Goal: Transaction & Acquisition: Purchase product/service

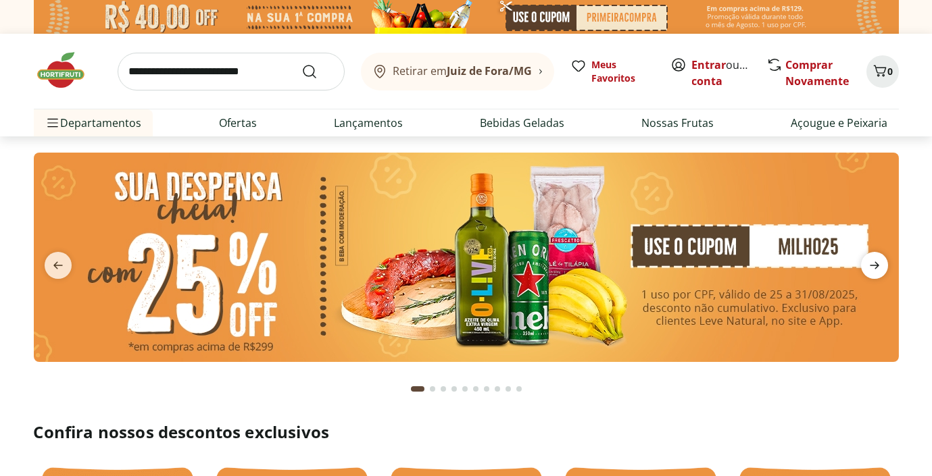
click at [877, 264] on icon "next" at bounding box center [874, 265] width 9 height 7
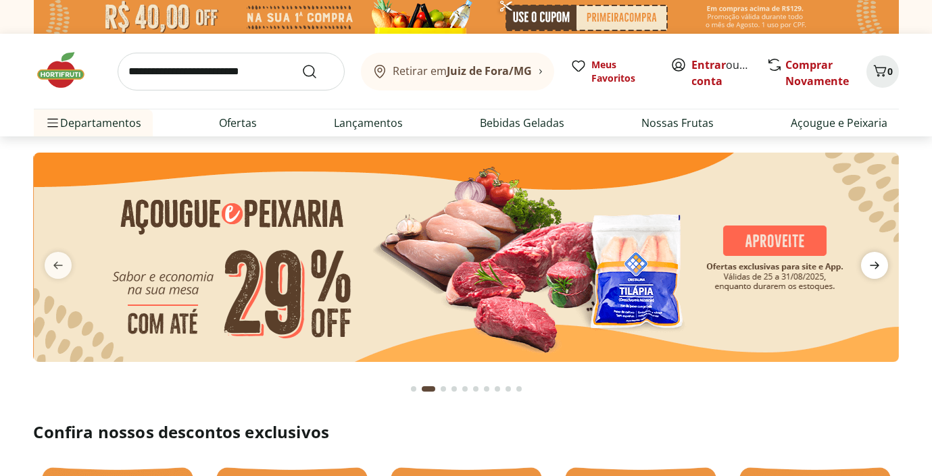
click at [877, 264] on icon "next" at bounding box center [874, 265] width 9 height 7
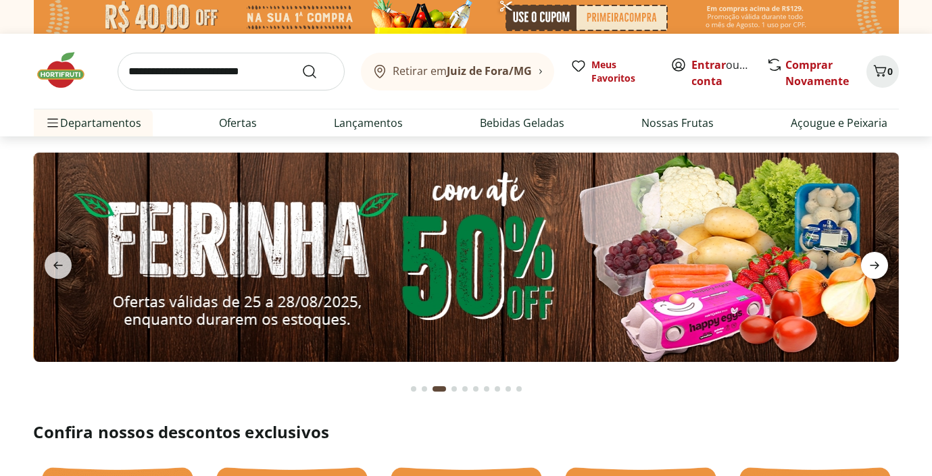
click at [877, 264] on icon "next" at bounding box center [874, 265] width 9 height 7
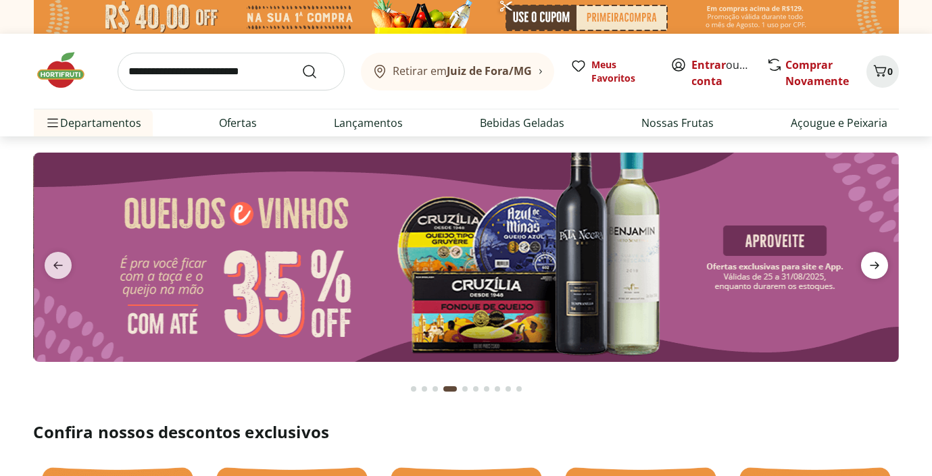
click at [877, 264] on icon "next" at bounding box center [874, 265] width 9 height 7
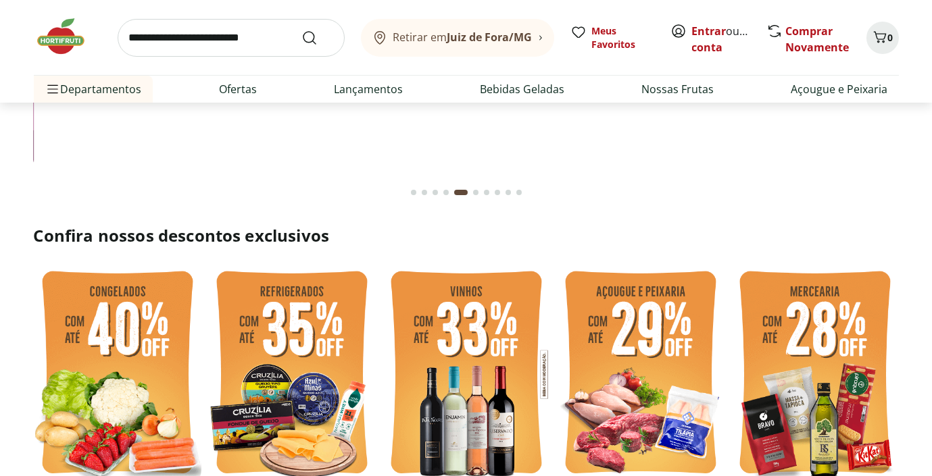
scroll to position [270, 0]
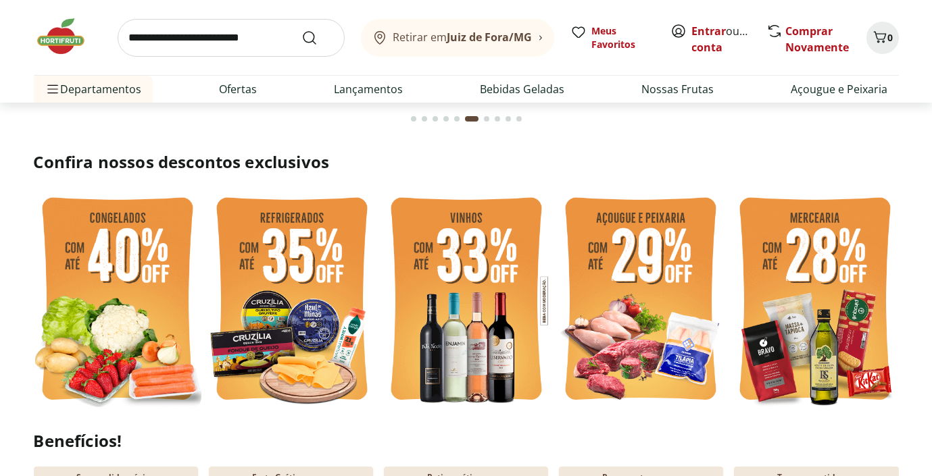
click at [103, 303] on img at bounding box center [118, 301] width 168 height 224
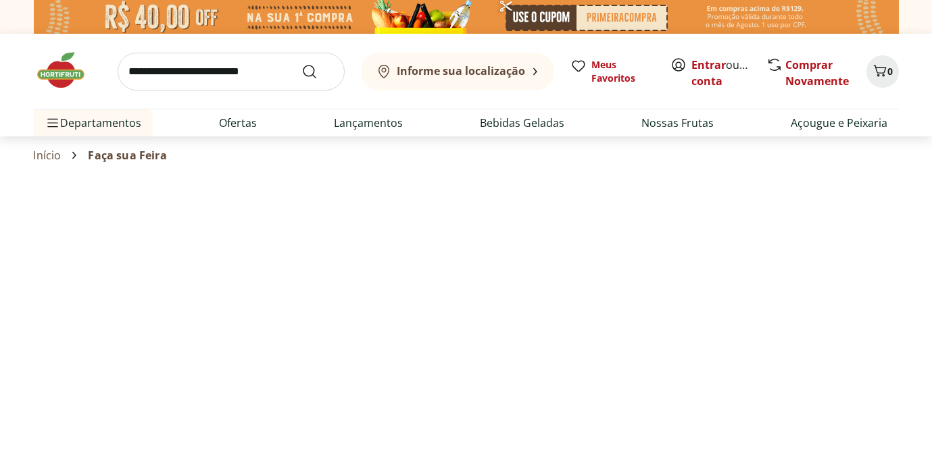
select select "**********"
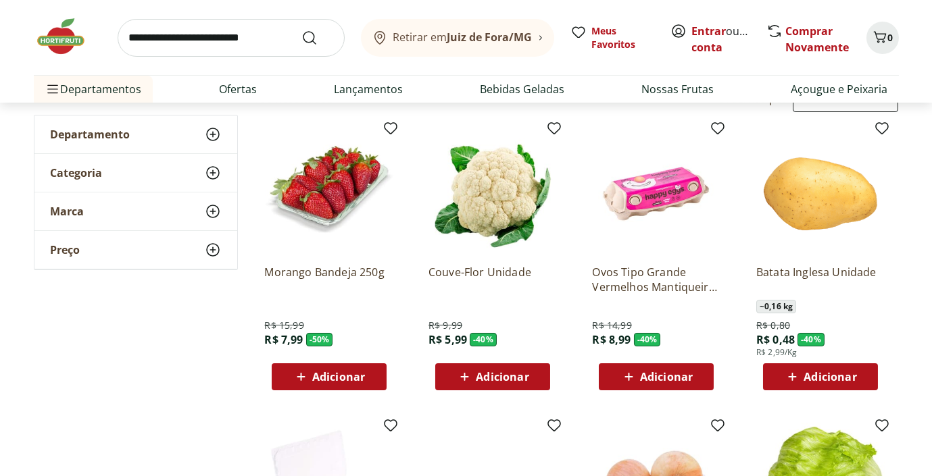
scroll to position [134, 0]
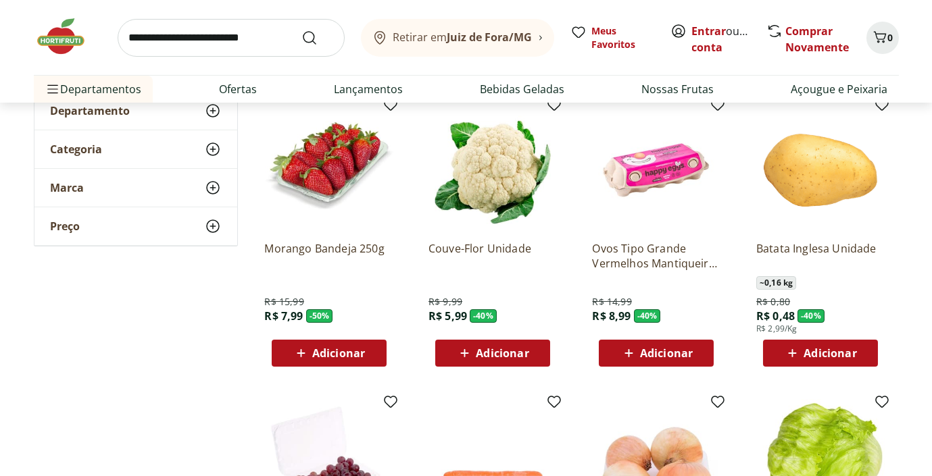
click at [293, 355] on icon at bounding box center [301, 353] width 17 height 16
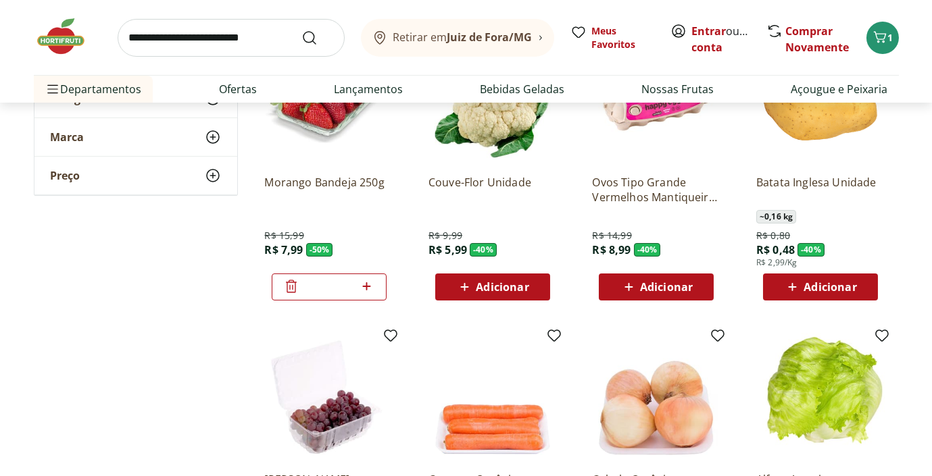
scroll to position [202, 0]
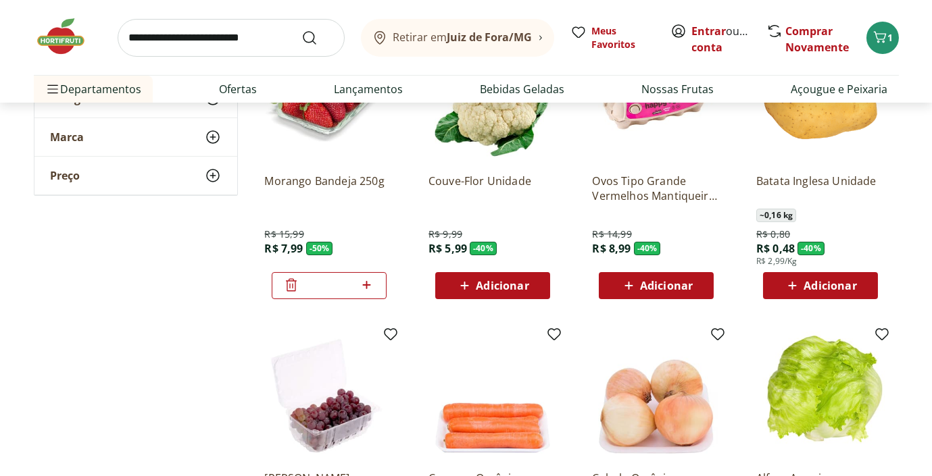
click at [847, 285] on span "Adicionar" at bounding box center [829, 285] width 53 height 11
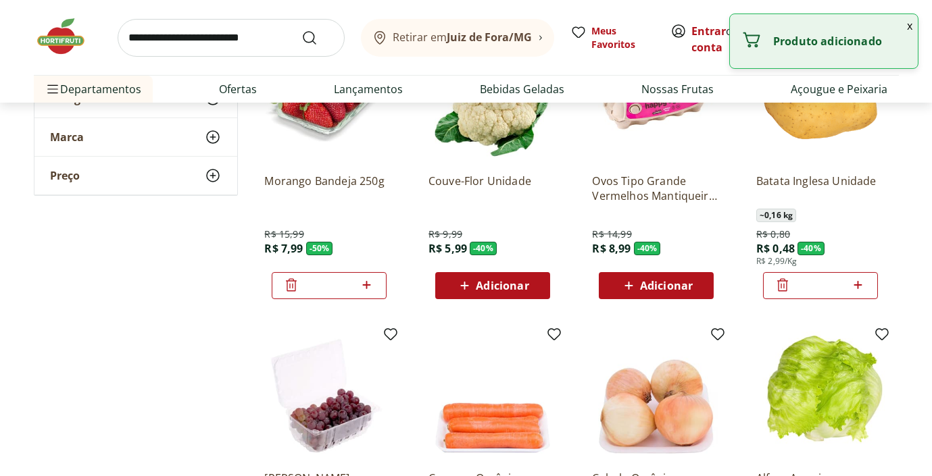
click at [862, 284] on icon at bounding box center [858, 285] width 8 height 8
type input "*"
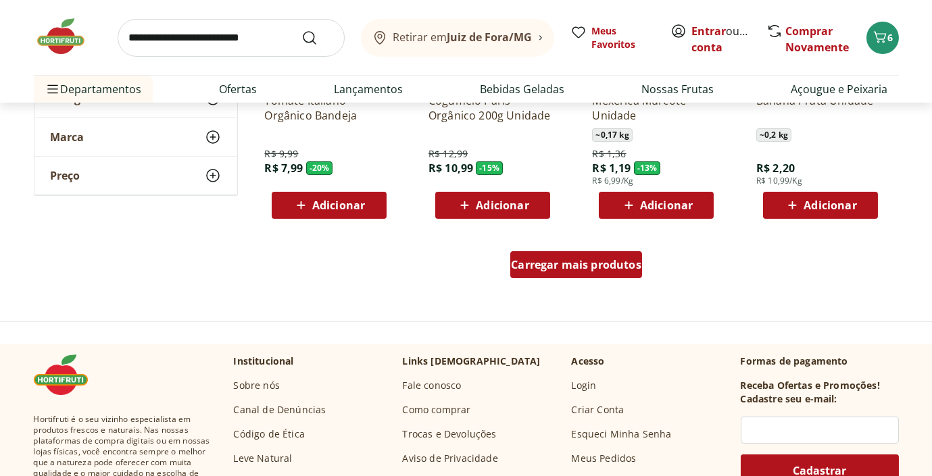
scroll to position [878, 0]
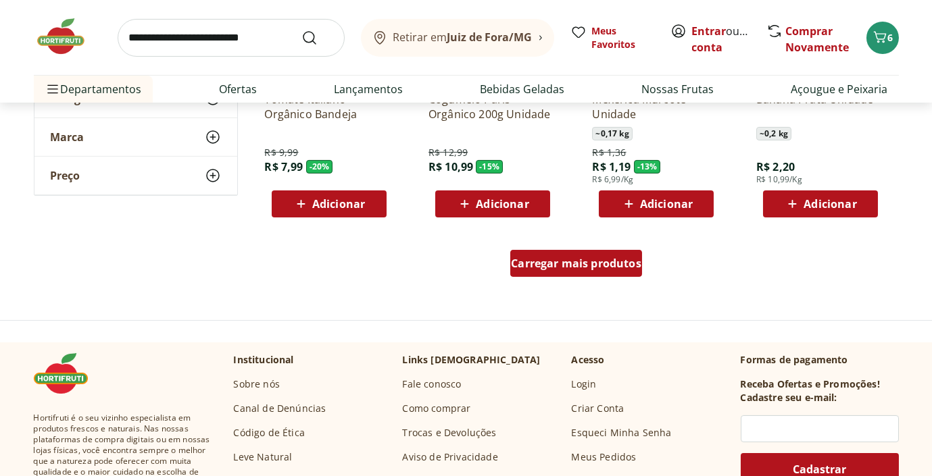
click at [568, 258] on span "Carregar mais produtos" at bounding box center [576, 263] width 130 height 11
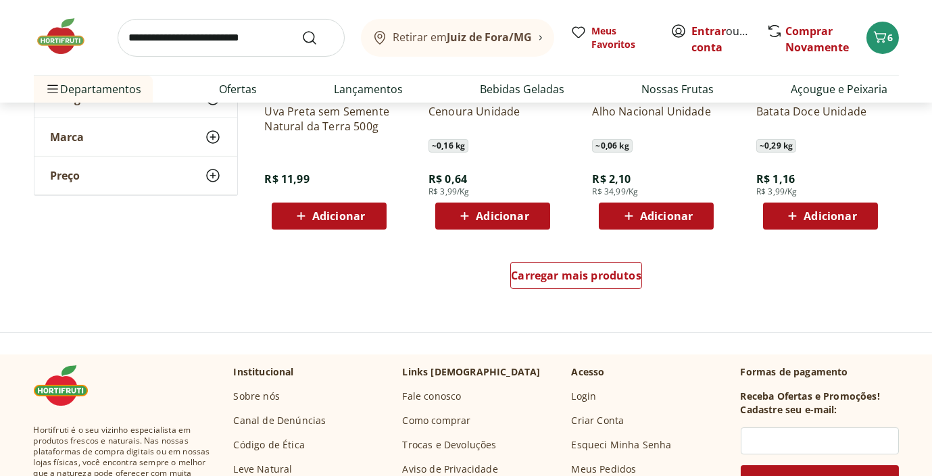
scroll to position [1756, 0]
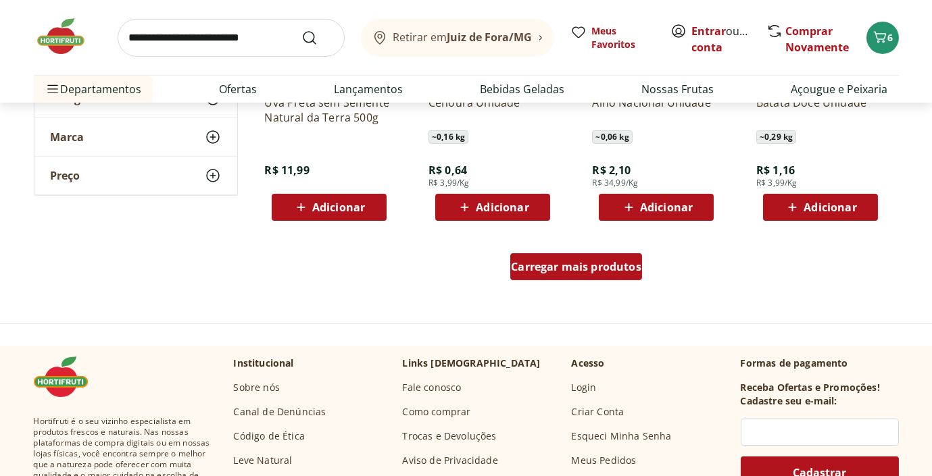
click at [562, 261] on span "Carregar mais produtos" at bounding box center [576, 266] width 130 height 11
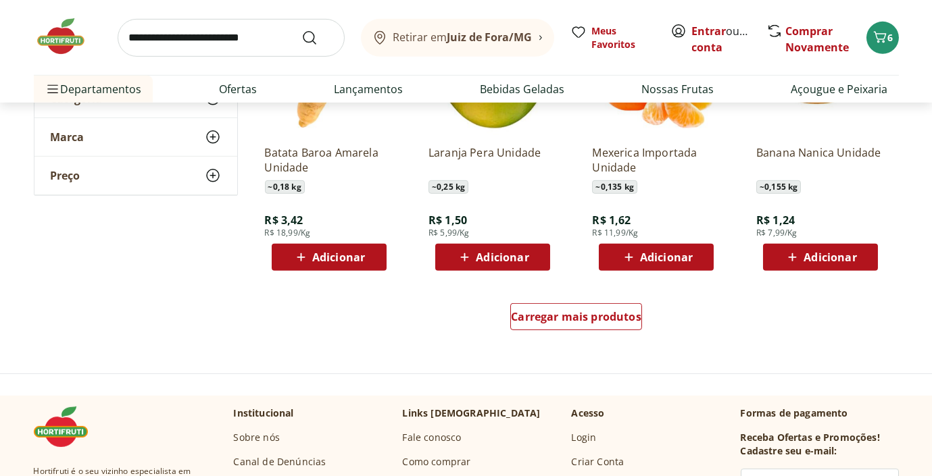
scroll to position [2634, 0]
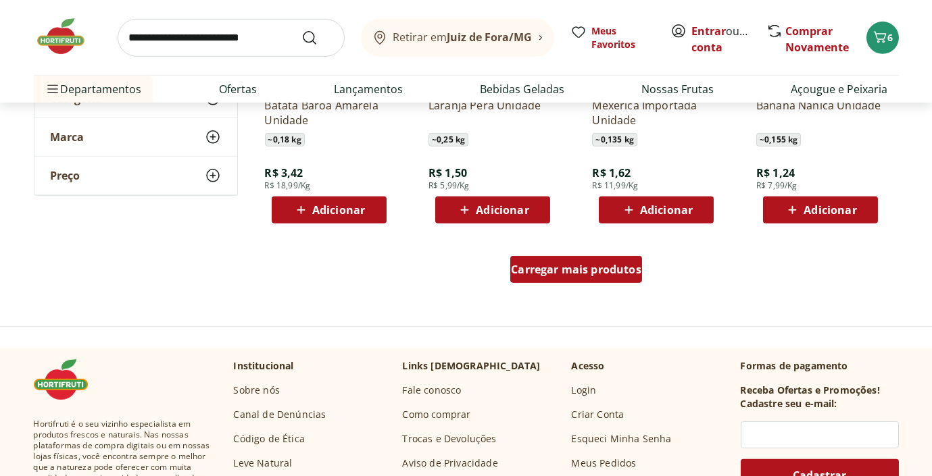
click at [557, 266] on span "Carregar mais produtos" at bounding box center [576, 269] width 130 height 11
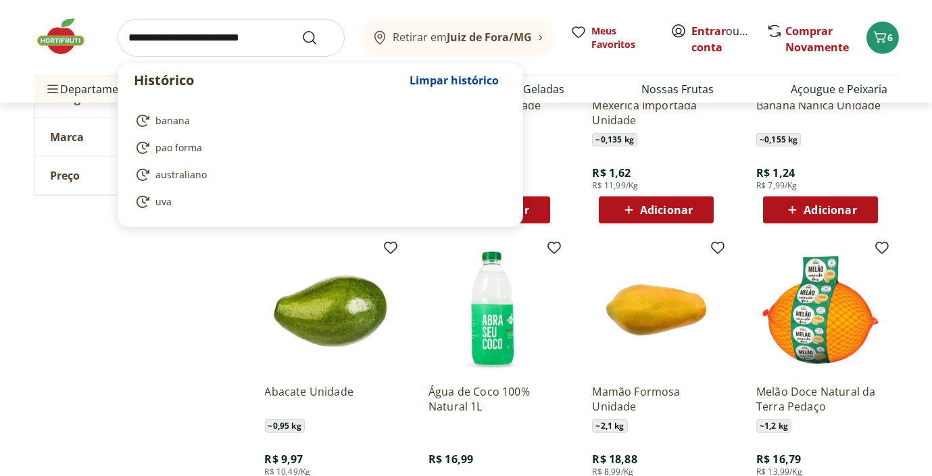
click at [230, 42] on input "search" at bounding box center [231, 38] width 227 height 38
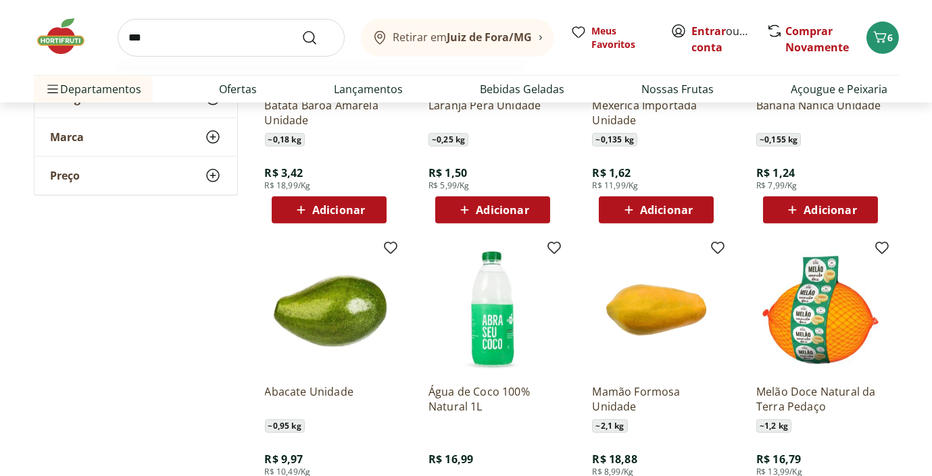
type input "***"
click at [301, 30] on button "Submit Search" at bounding box center [317, 38] width 32 height 16
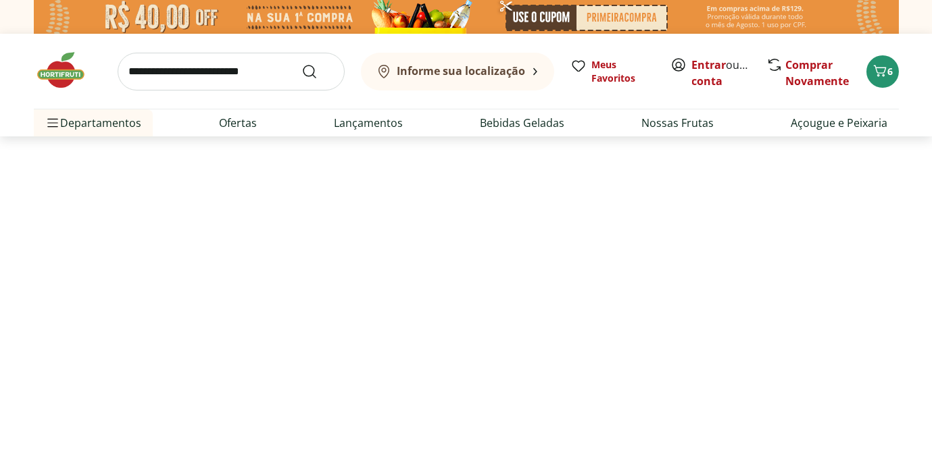
select select "**********"
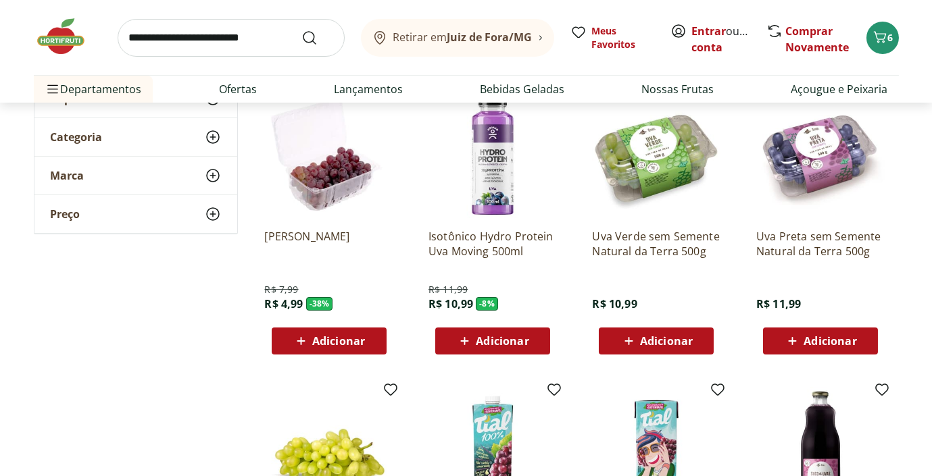
scroll to position [202, 0]
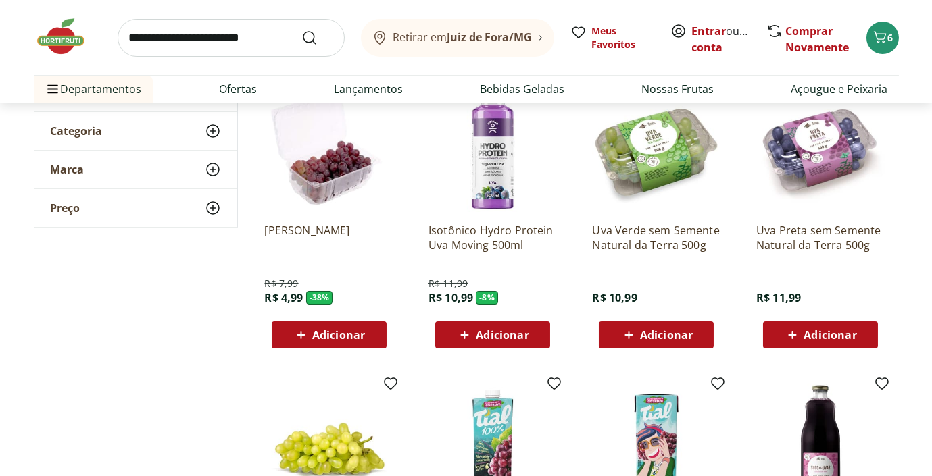
click at [653, 331] on span "Adicionar" at bounding box center [666, 335] width 53 height 11
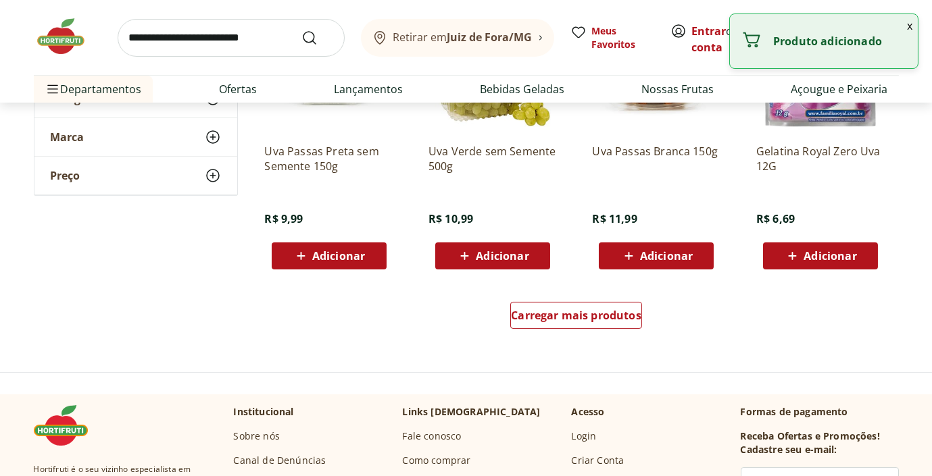
scroll to position [878, 0]
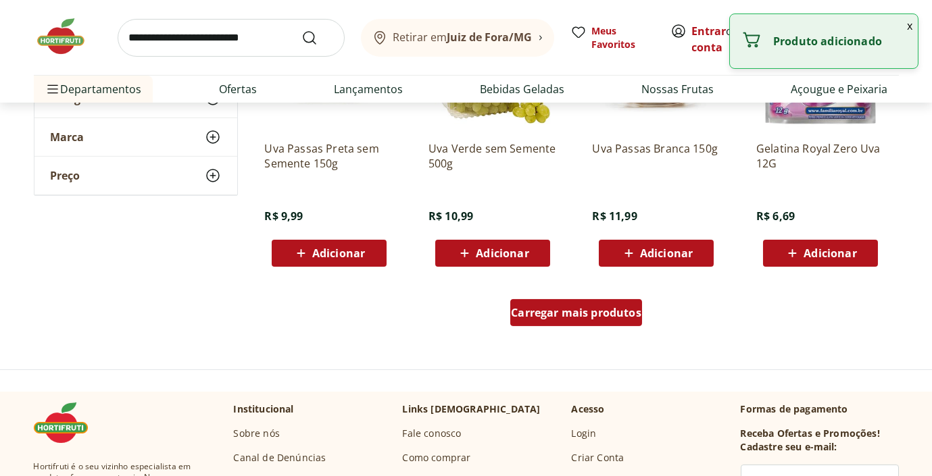
click at [567, 316] on span "Carregar mais produtos" at bounding box center [576, 312] width 130 height 11
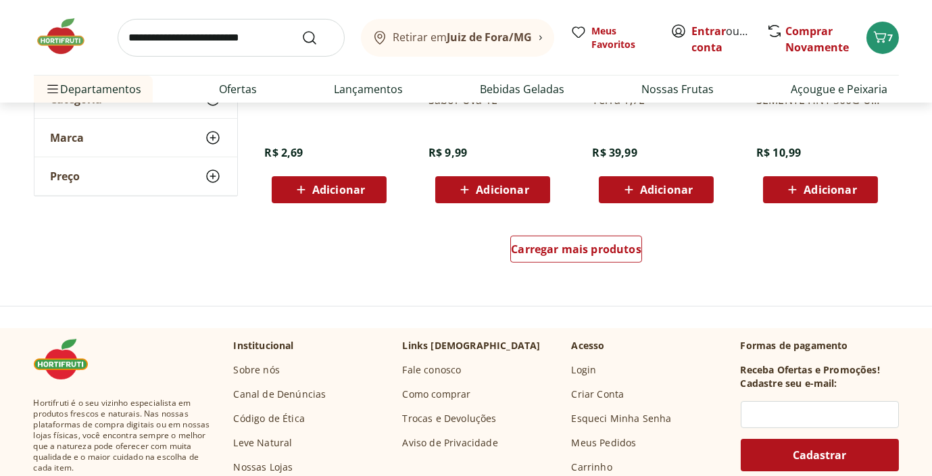
scroll to position [1824, 0]
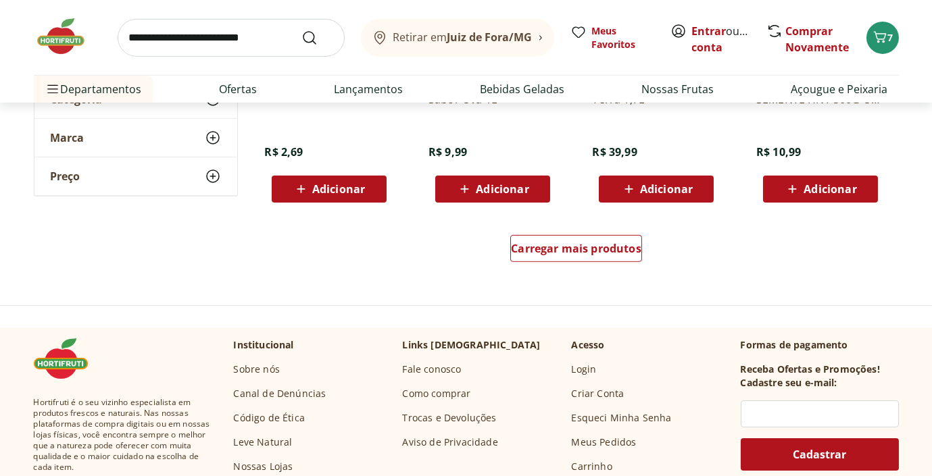
click at [177, 40] on input "search" at bounding box center [231, 38] width 227 height 38
type input "**********"
click at [301, 30] on button "Submit Search" at bounding box center [317, 38] width 32 height 16
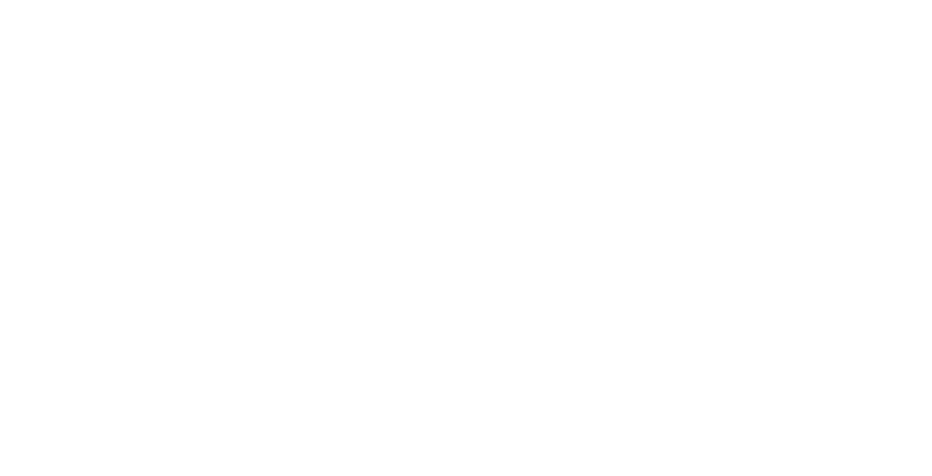
select select "**********"
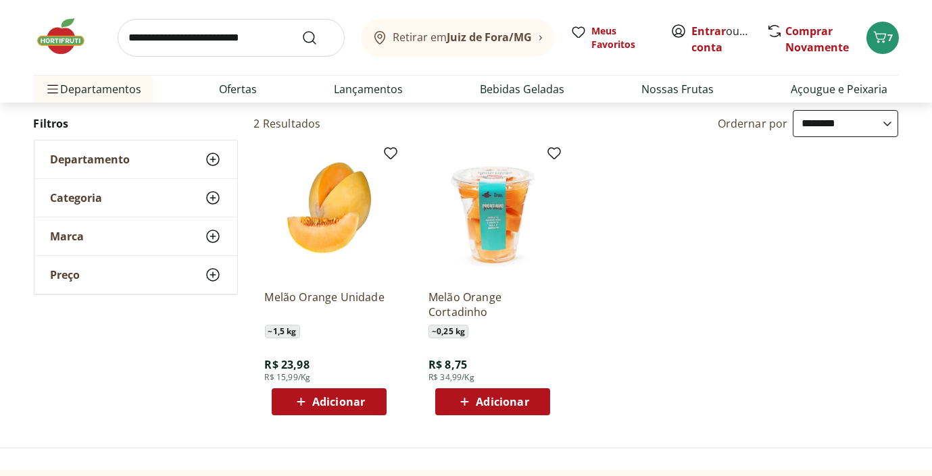
scroll to position [203, 0]
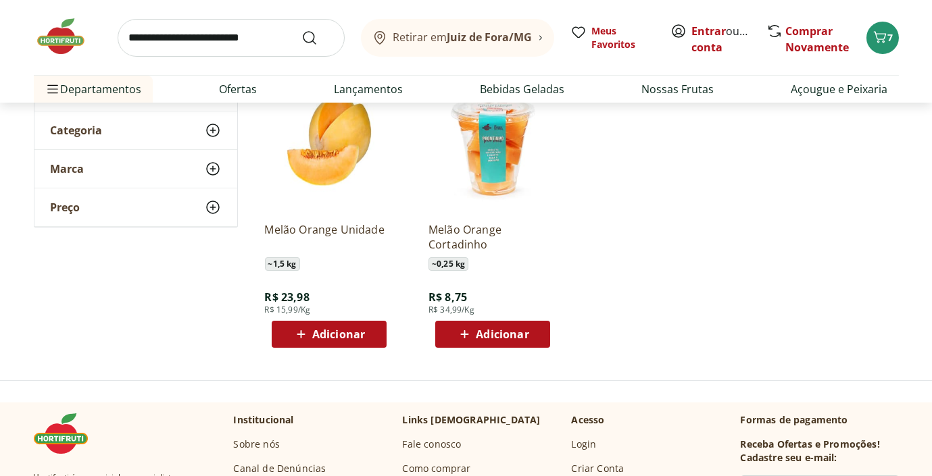
click at [324, 331] on span "Adicionar" at bounding box center [338, 334] width 53 height 11
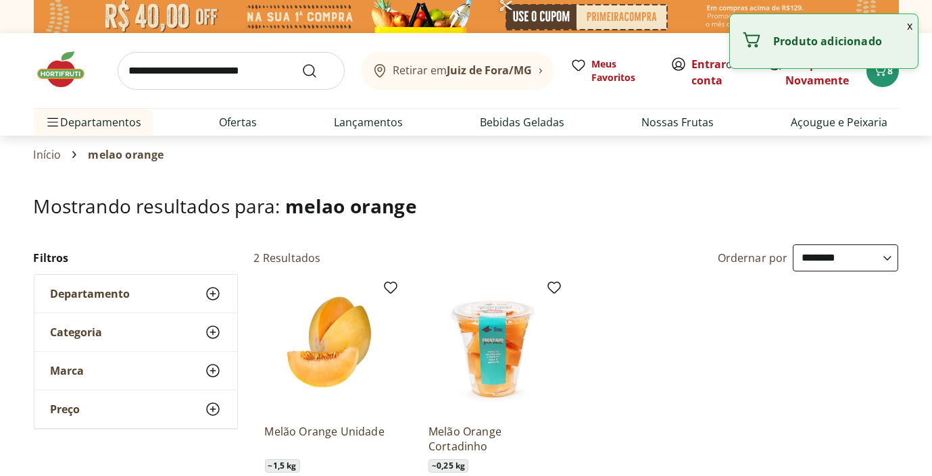
scroll to position [0, 0]
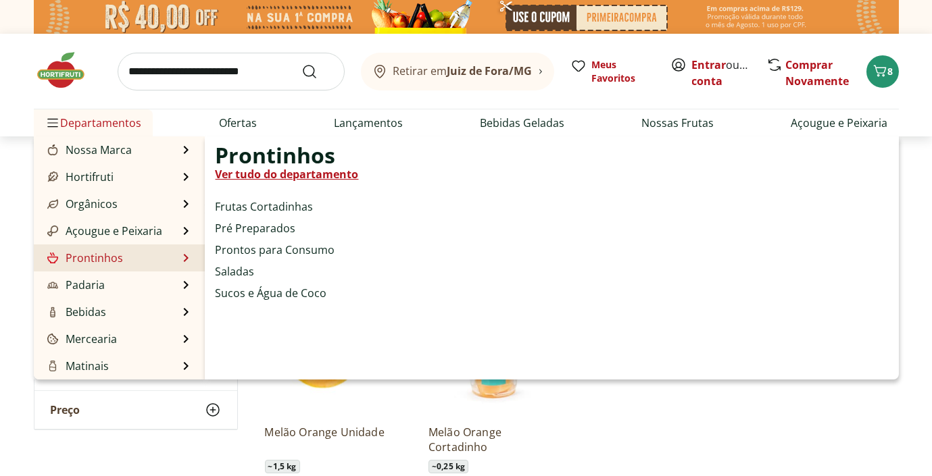
click at [98, 260] on link "Prontinhos" at bounding box center [84, 258] width 79 height 16
select select "**********"
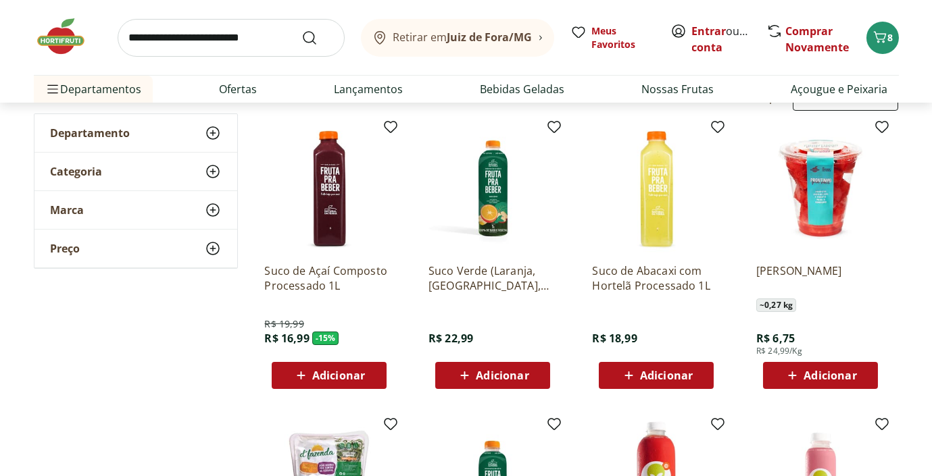
scroll to position [134, 0]
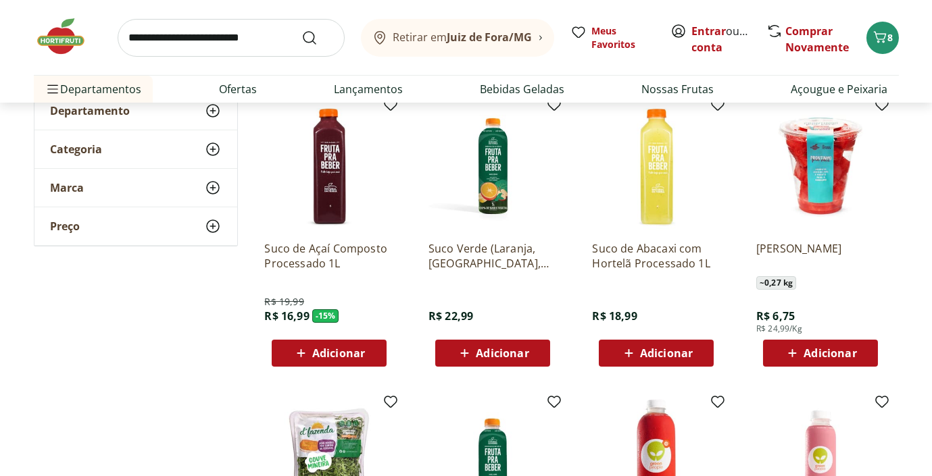
click at [334, 351] on span "Adicionar" at bounding box center [338, 353] width 53 height 11
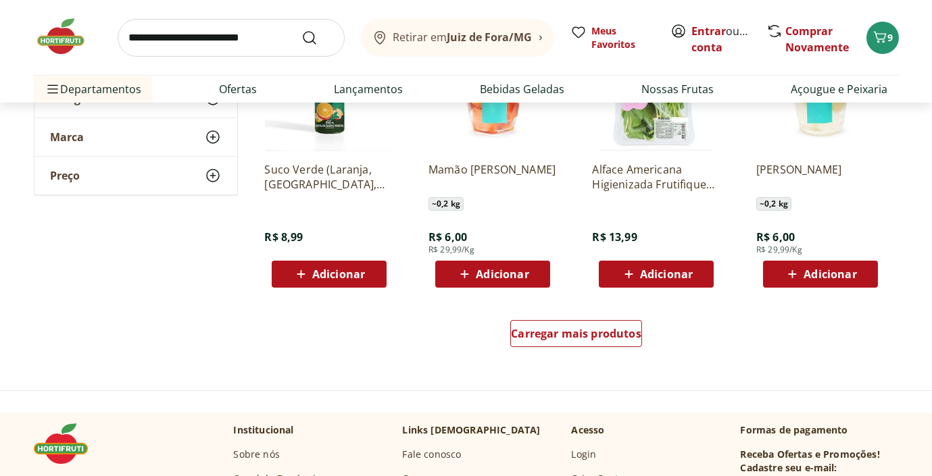
scroll to position [811, 0]
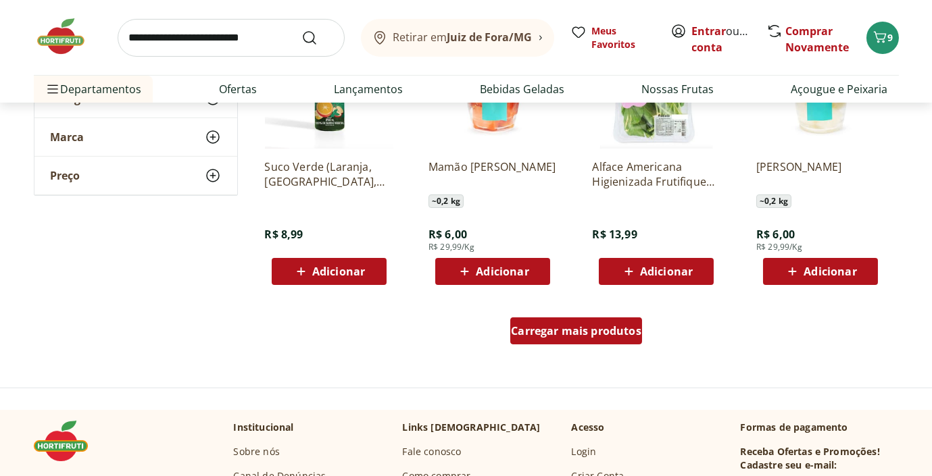
click at [543, 337] on div "Carregar mais produtos" at bounding box center [576, 331] width 132 height 27
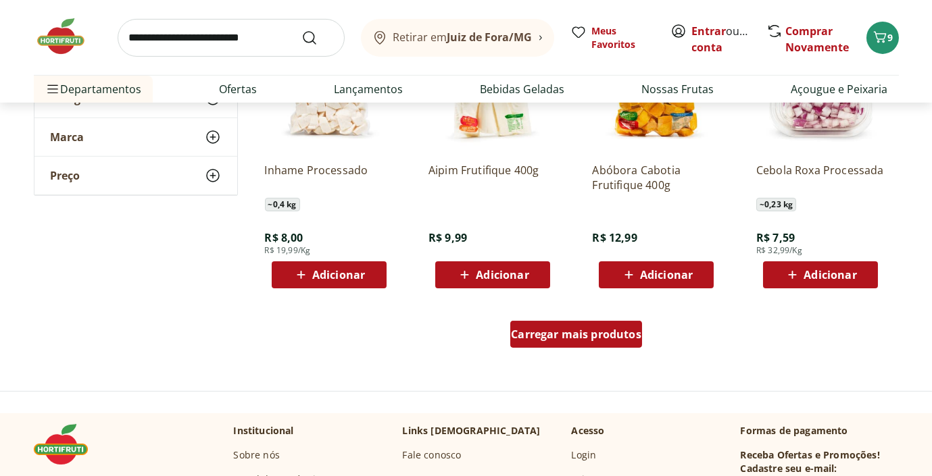
scroll to position [1689, 0]
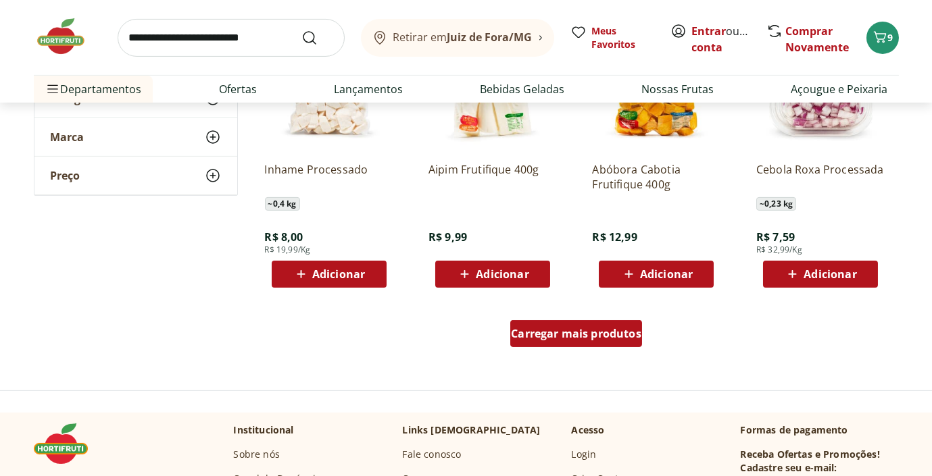
click at [543, 332] on span "Carregar mais produtos" at bounding box center [576, 333] width 130 height 11
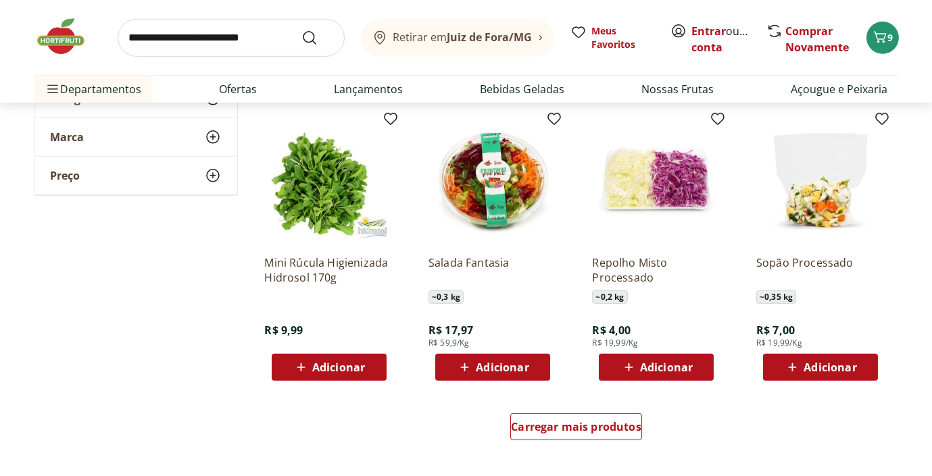
scroll to position [2500, 0]
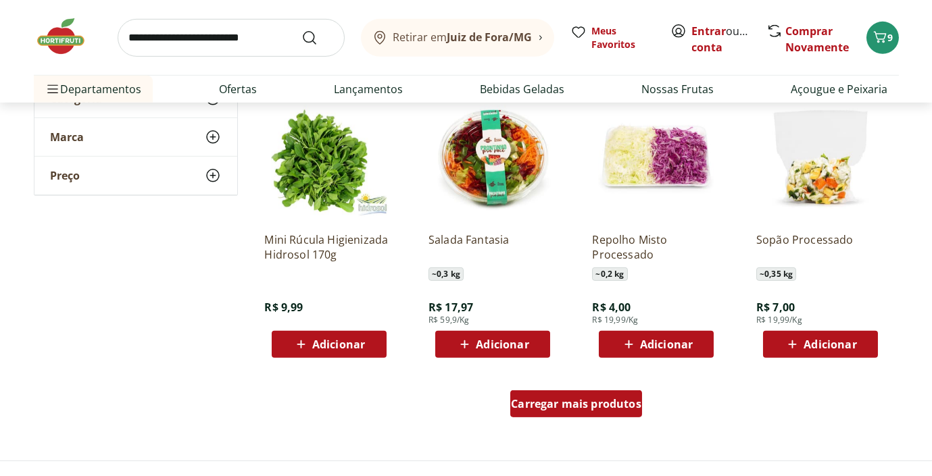
click at [553, 407] on span "Carregar mais produtos" at bounding box center [576, 404] width 130 height 11
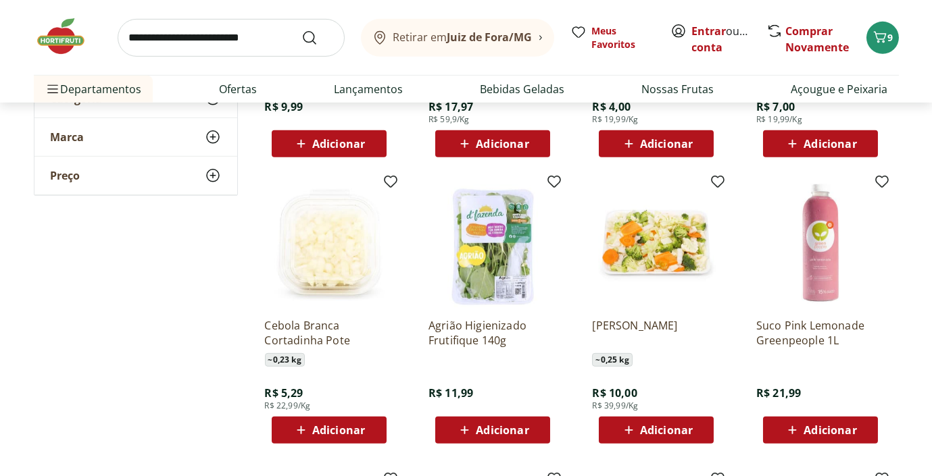
scroll to position [2703, 0]
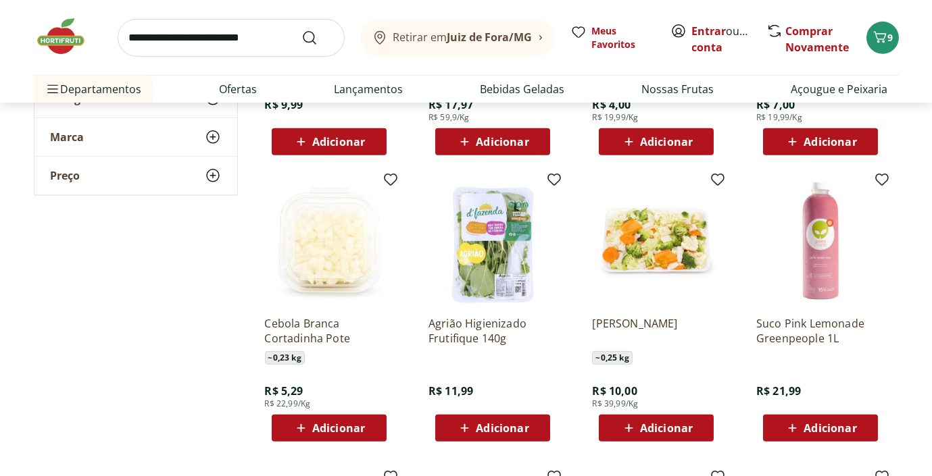
click at [666, 426] on span "Adicionar" at bounding box center [666, 428] width 53 height 11
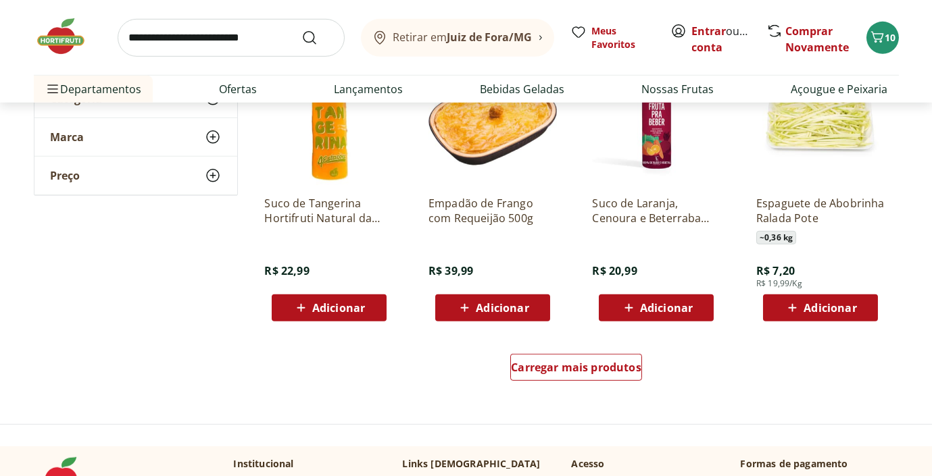
scroll to position [3445, 0]
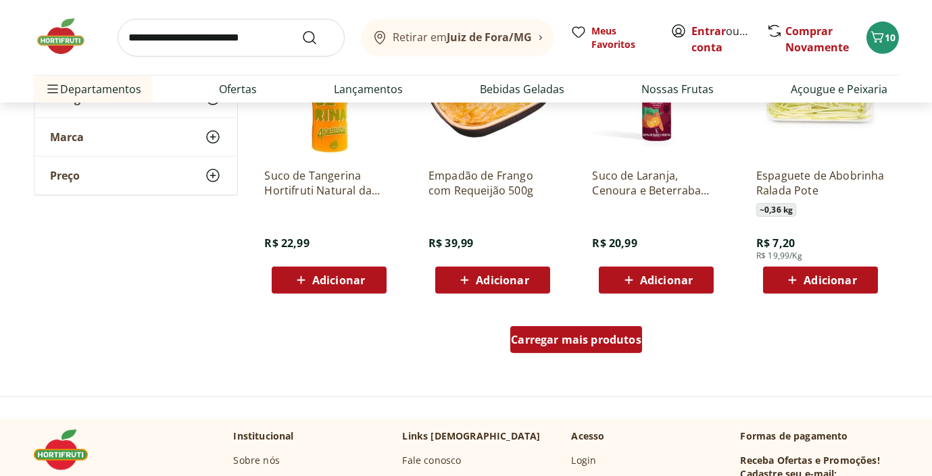
click at [581, 330] on div "Carregar mais produtos" at bounding box center [576, 339] width 132 height 27
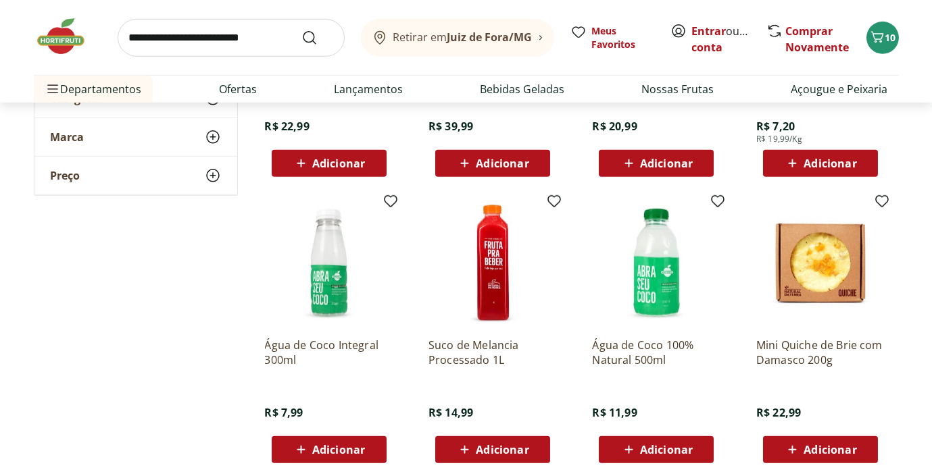
scroll to position [3581, 0]
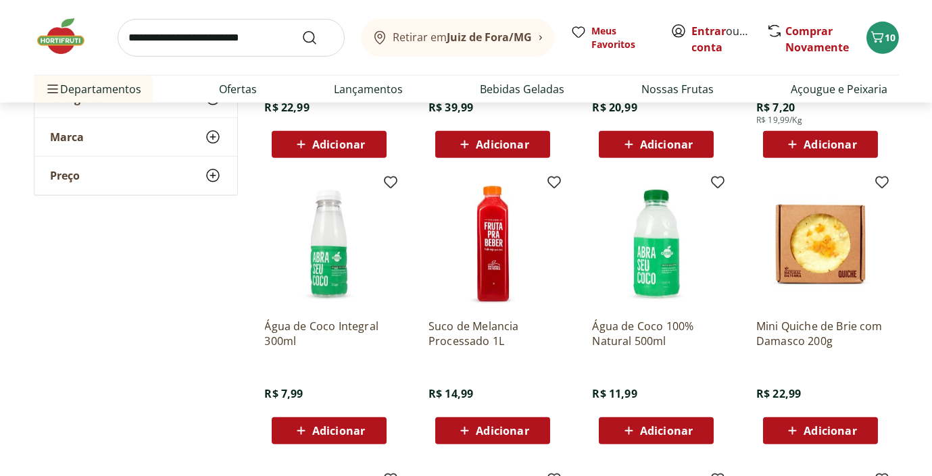
click at [501, 432] on span "Adicionar" at bounding box center [502, 431] width 53 height 11
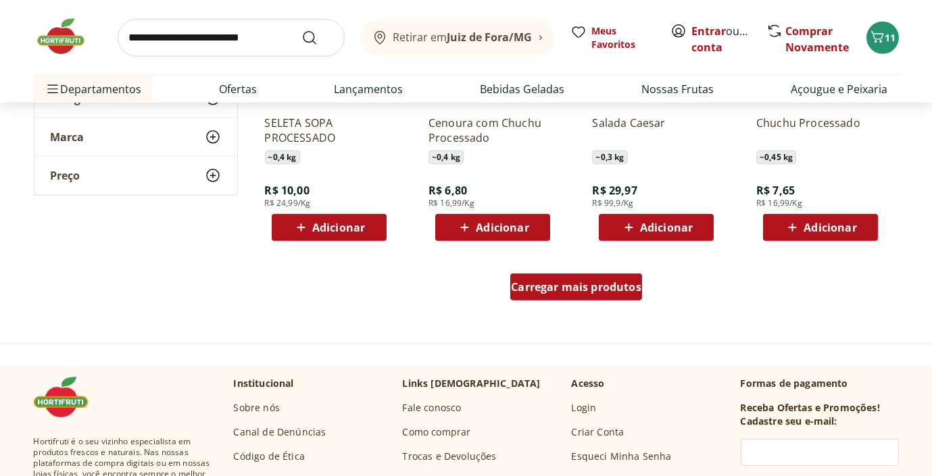
scroll to position [4392, 0]
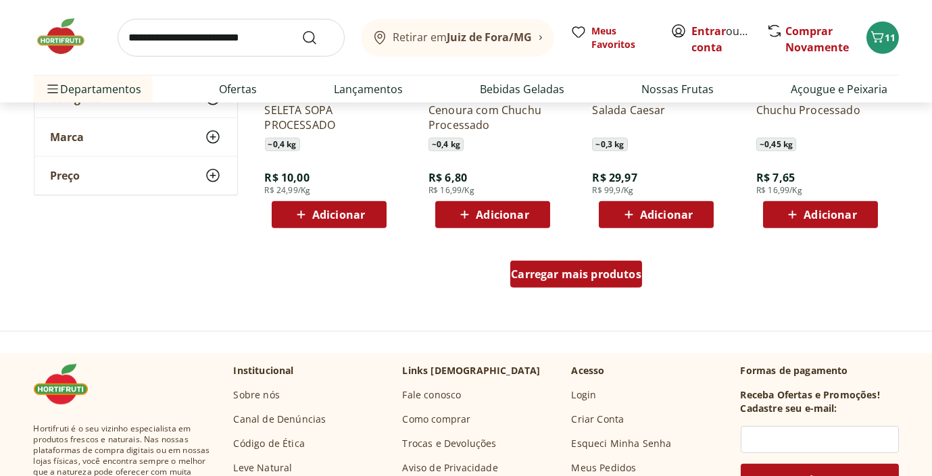
click at [595, 272] on span "Carregar mais produtos" at bounding box center [576, 274] width 130 height 11
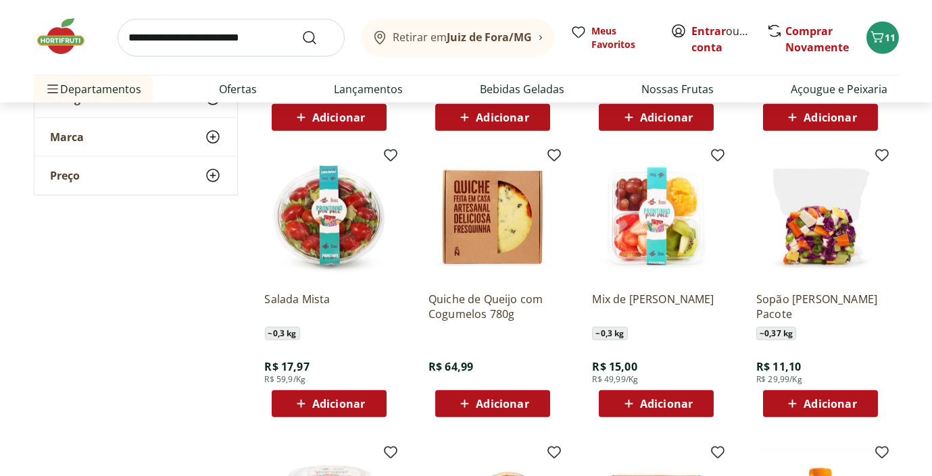
scroll to position [4526, 0]
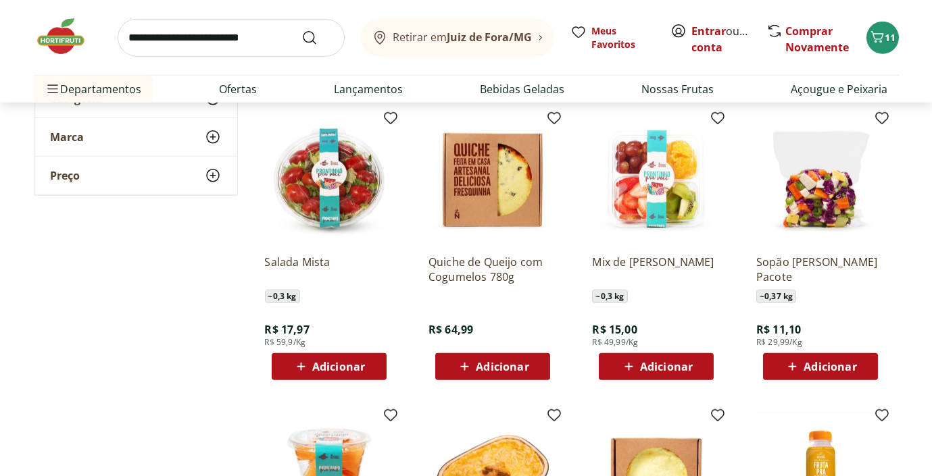
click at [661, 366] on span "Adicionar" at bounding box center [666, 366] width 53 height 11
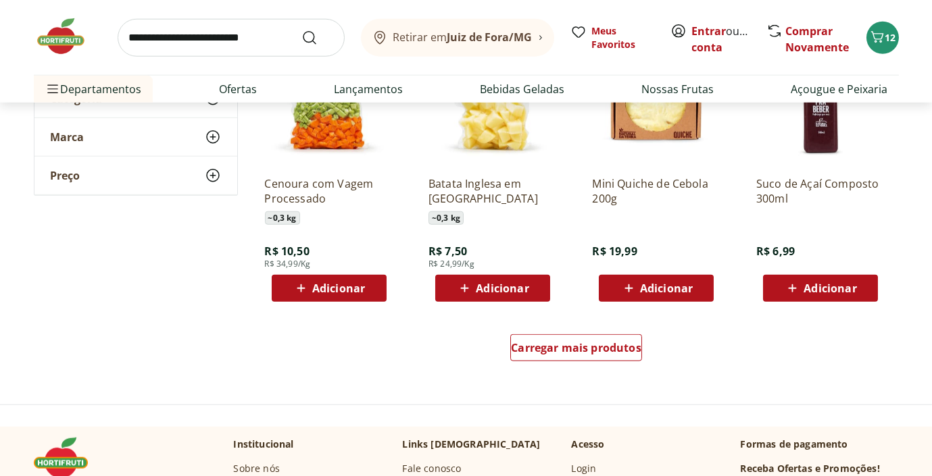
scroll to position [5203, 0]
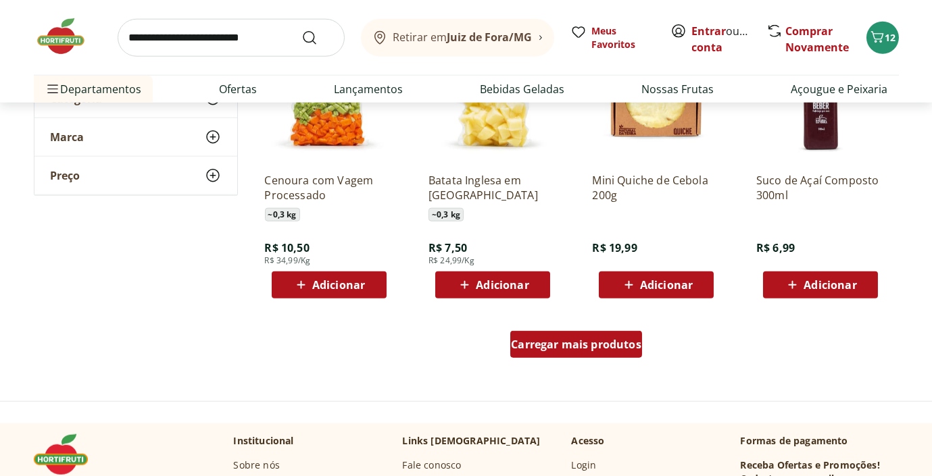
click at [584, 353] on div "Carregar mais produtos" at bounding box center [576, 344] width 132 height 27
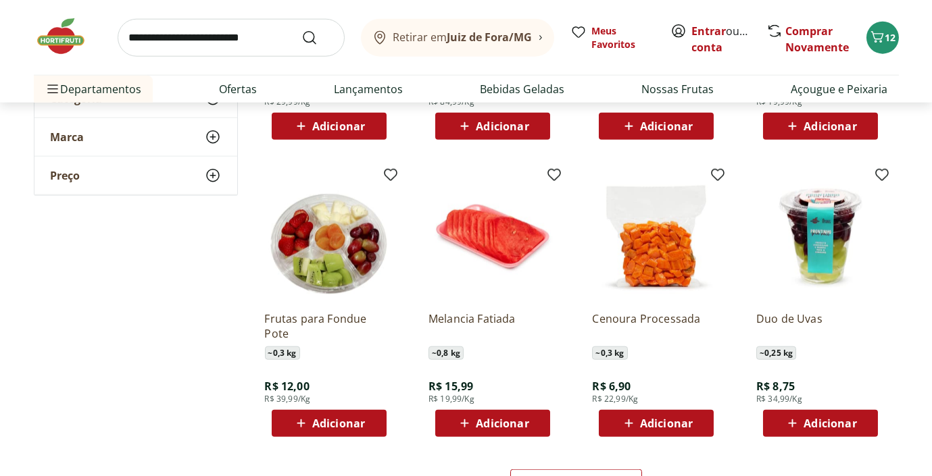
scroll to position [5946, 0]
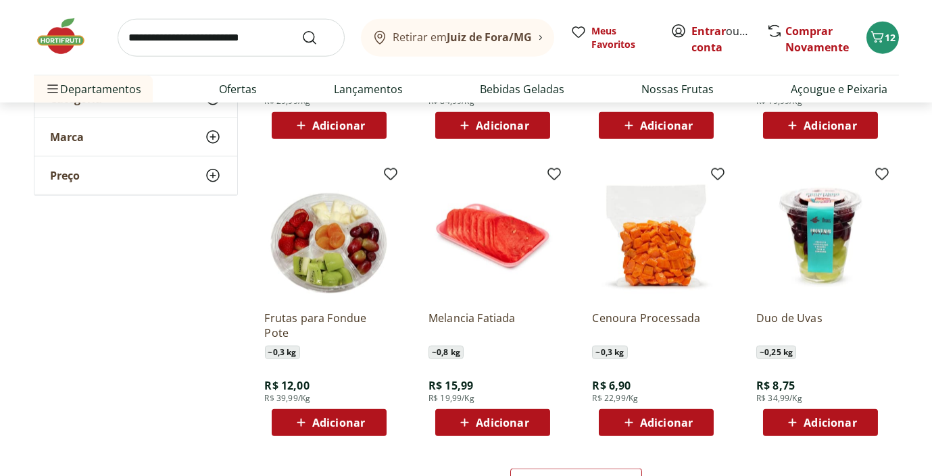
click at [318, 420] on span "Adicionar" at bounding box center [338, 423] width 53 height 11
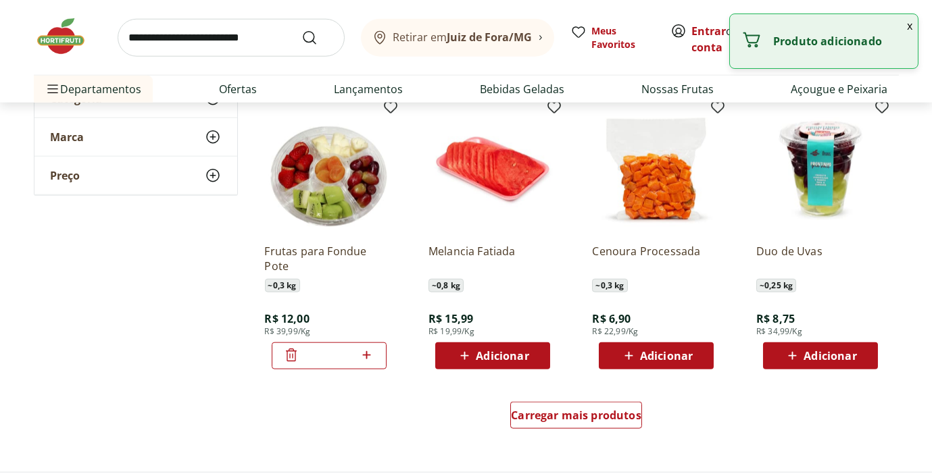
scroll to position [6080, 0]
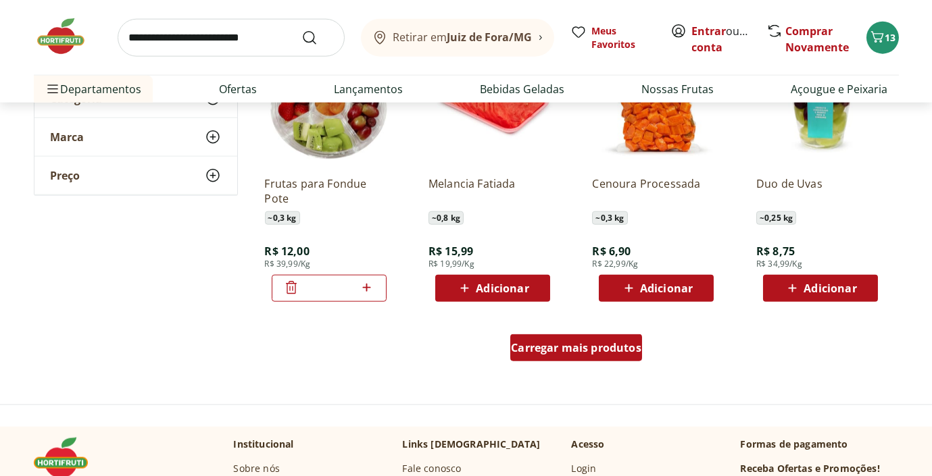
click at [577, 348] on span "Carregar mais produtos" at bounding box center [576, 348] width 130 height 11
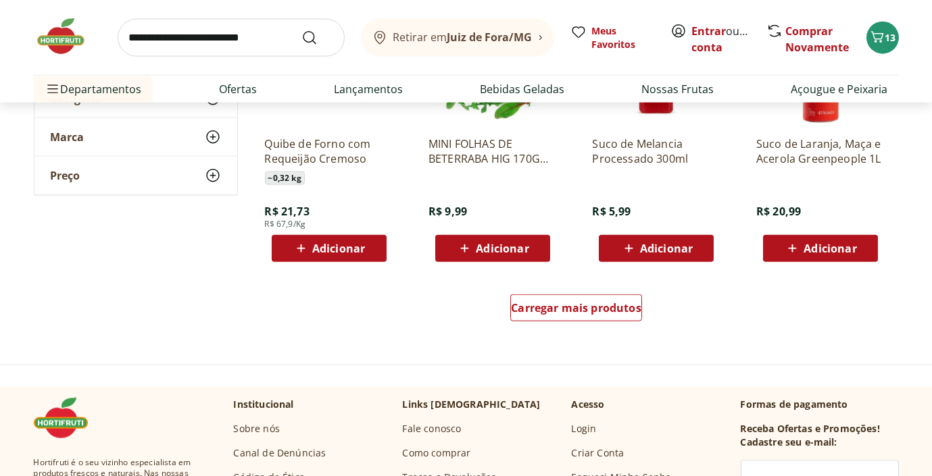
scroll to position [7027, 0]
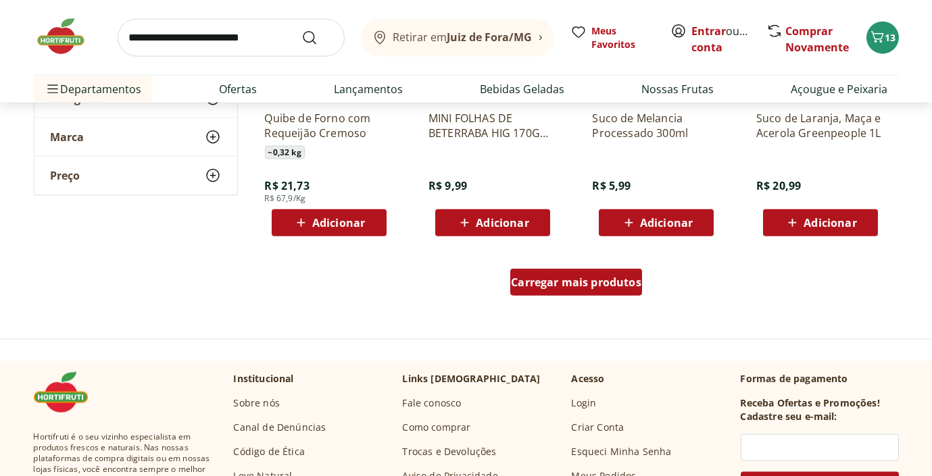
click at [587, 288] on span "Carregar mais produtos" at bounding box center [576, 282] width 130 height 11
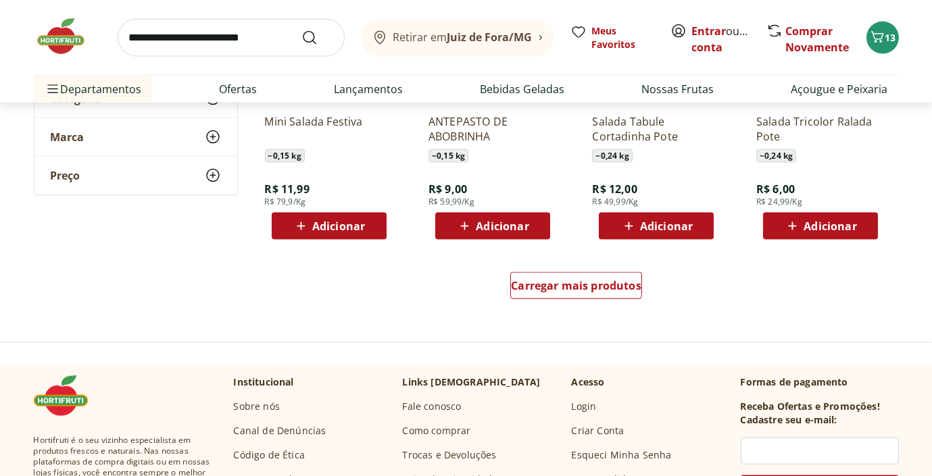
scroll to position [7905, 0]
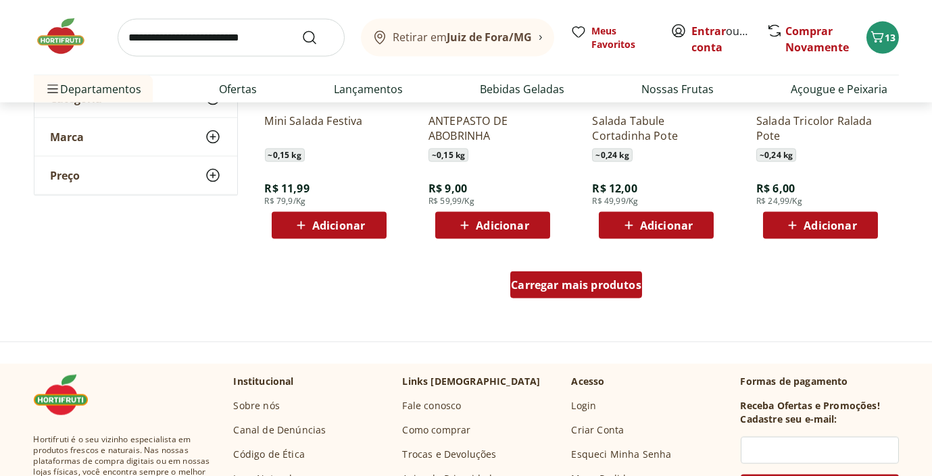
click at [633, 287] on span "Carregar mais produtos" at bounding box center [576, 285] width 130 height 11
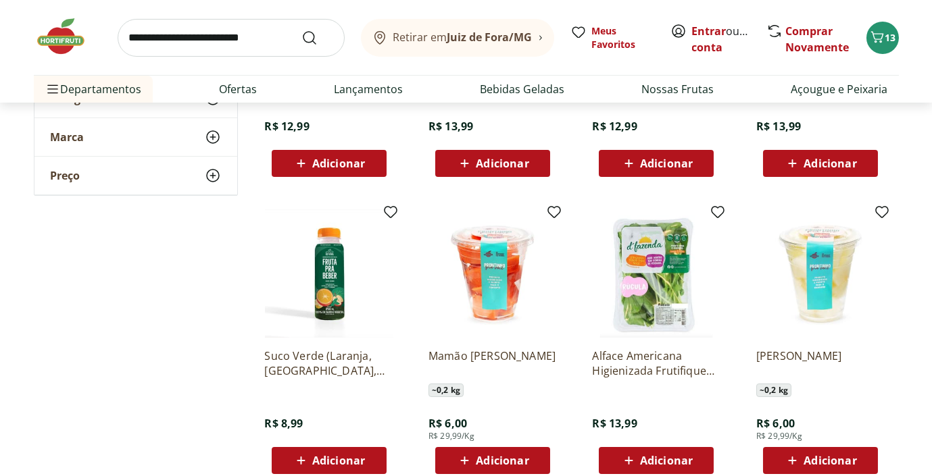
scroll to position [675, 0]
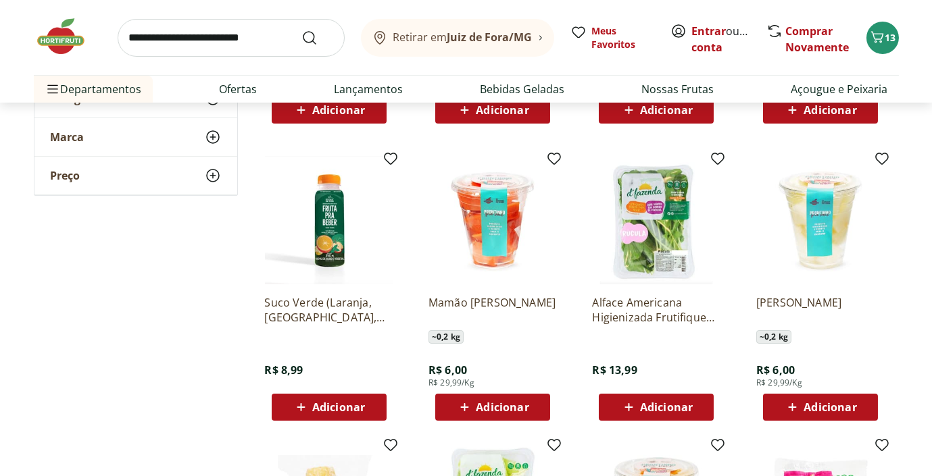
click at [668, 407] on span "Adicionar" at bounding box center [666, 407] width 53 height 11
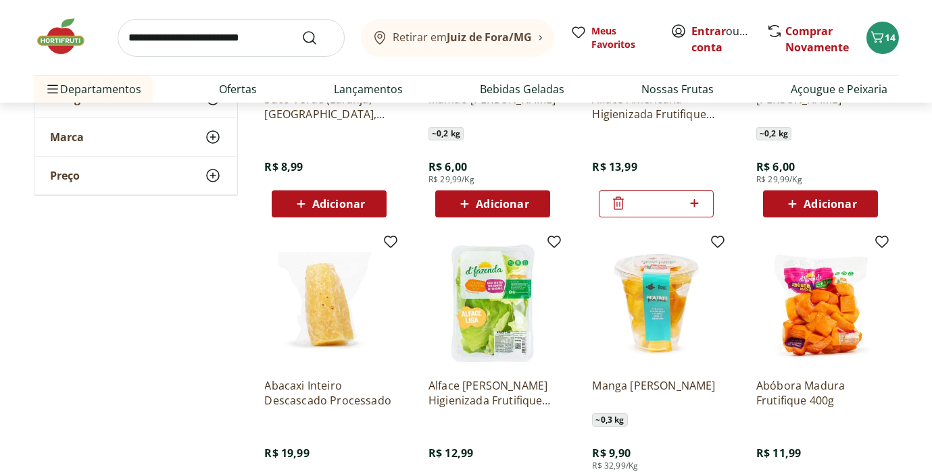
scroll to position [945, 0]
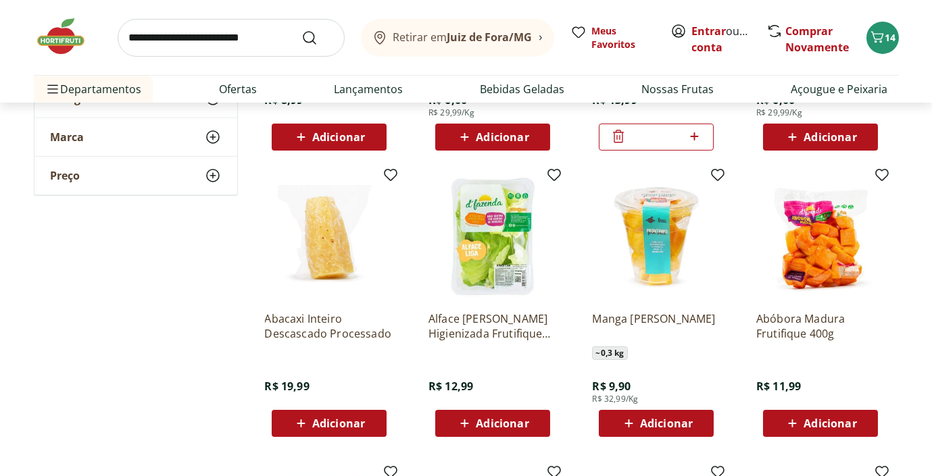
click at [526, 428] on span "Adicionar" at bounding box center [502, 423] width 53 height 11
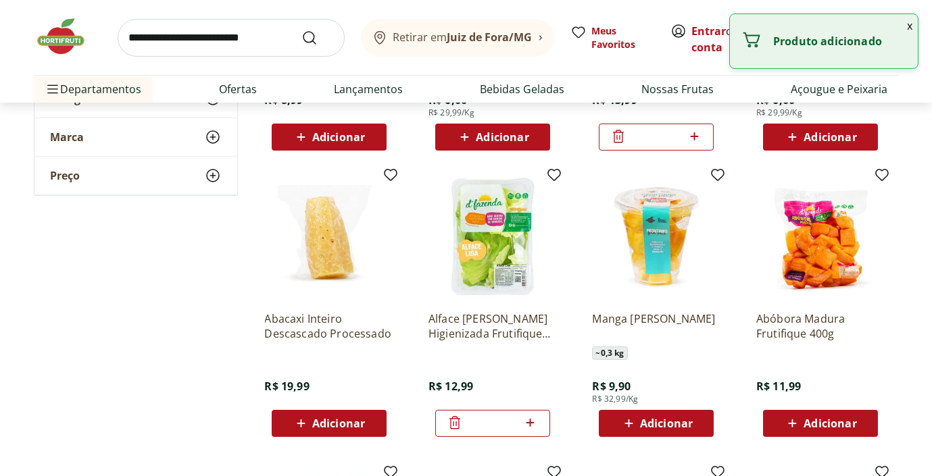
click at [182, 39] on input "search" at bounding box center [231, 38] width 227 height 38
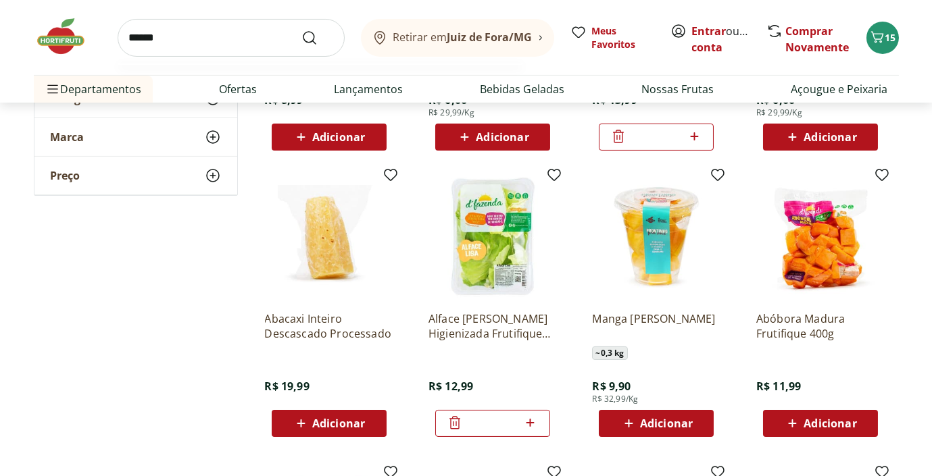
type input "******"
click at [301, 30] on button "Submit Search" at bounding box center [317, 38] width 32 height 16
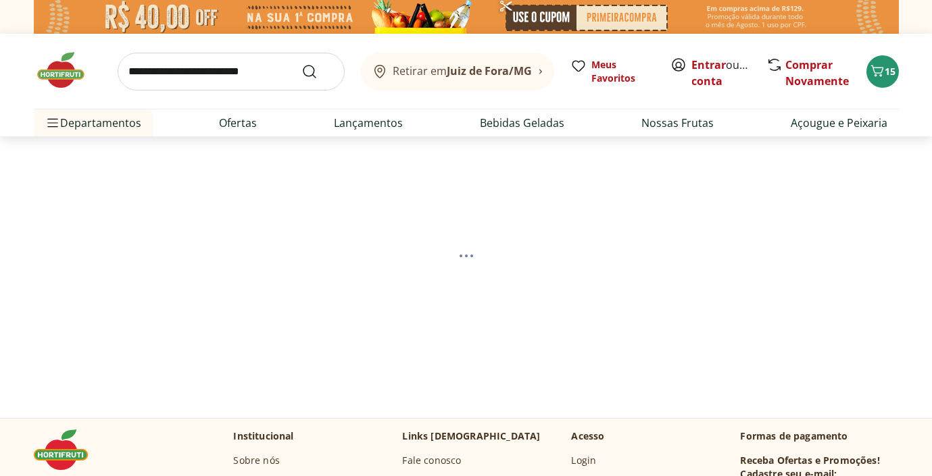
select select "**********"
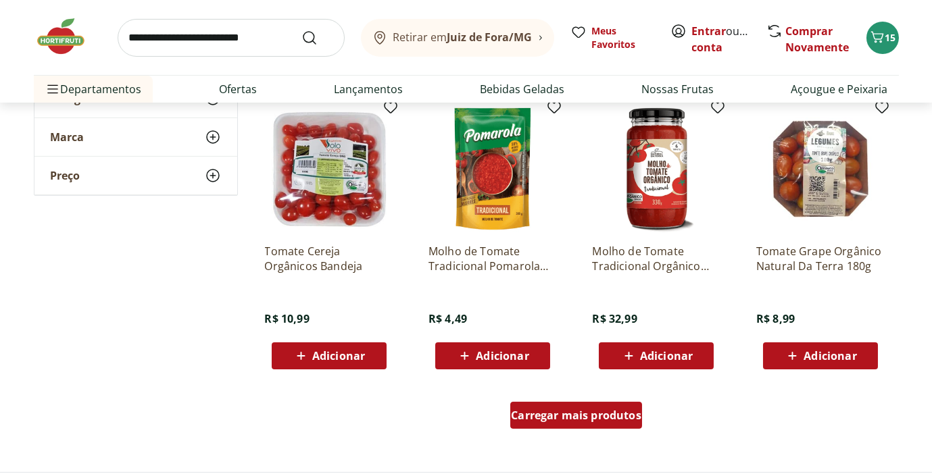
scroll to position [878, 0]
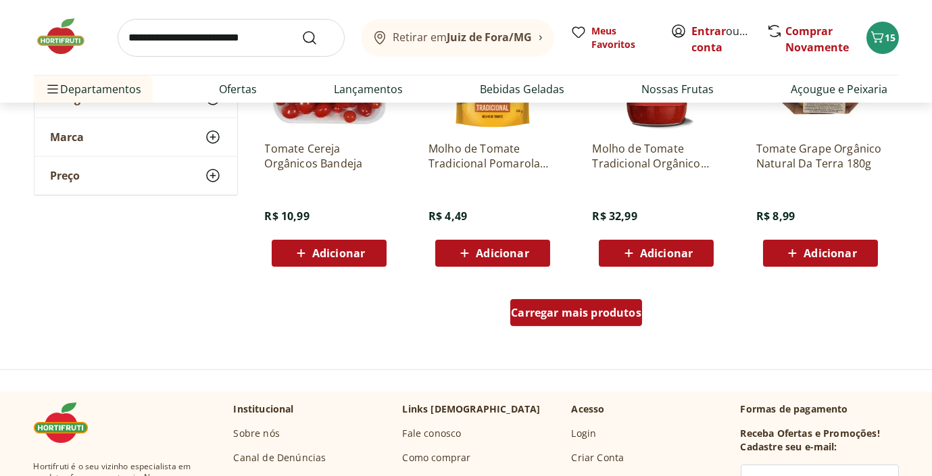
click at [580, 317] on span "Carregar mais produtos" at bounding box center [576, 312] width 130 height 11
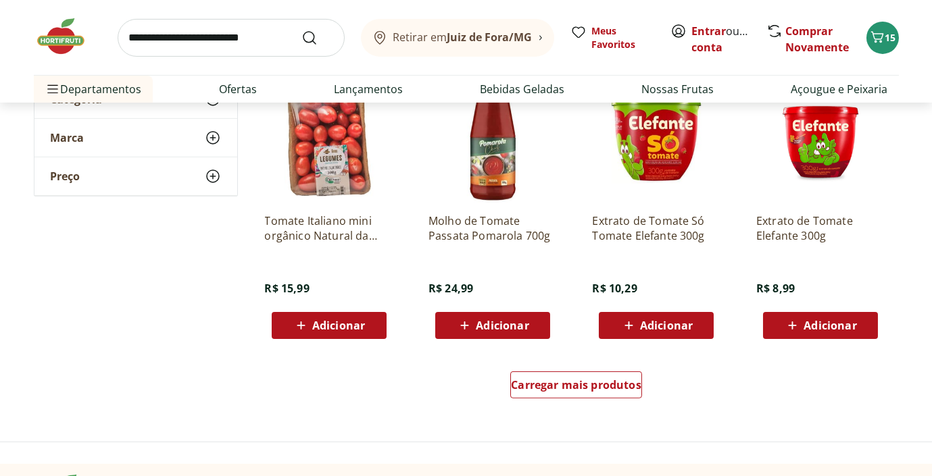
scroll to position [1689, 0]
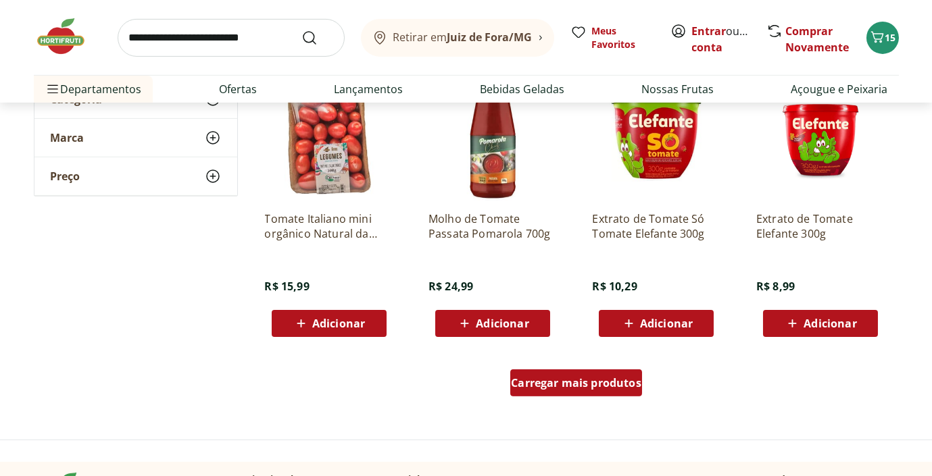
click at [536, 378] on span "Carregar mais produtos" at bounding box center [576, 383] width 130 height 11
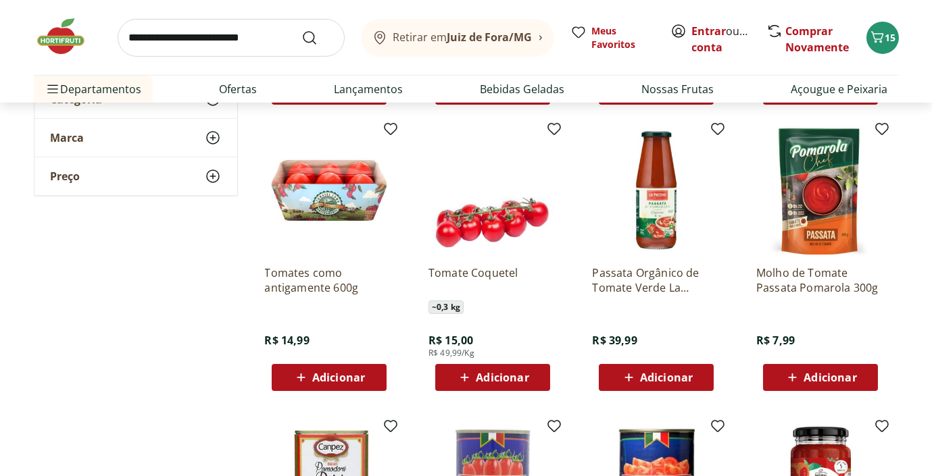
scroll to position [1959, 0]
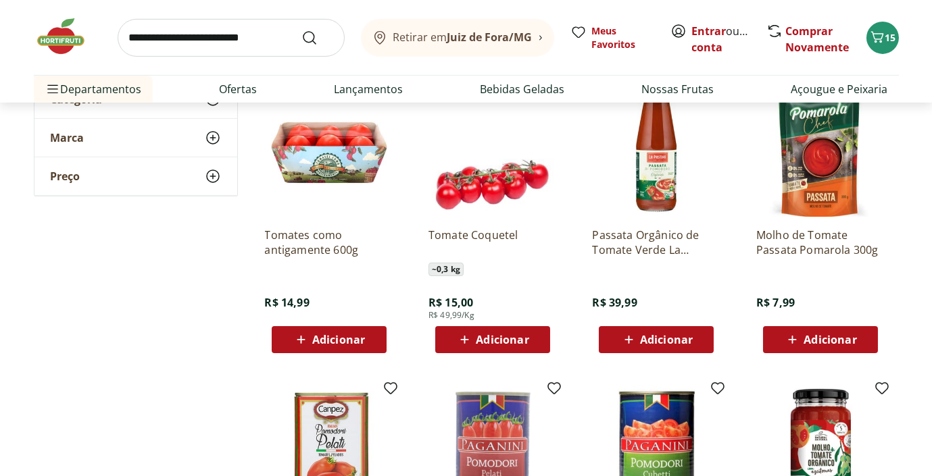
click at [477, 337] on span "Adicionar" at bounding box center [502, 339] width 53 height 11
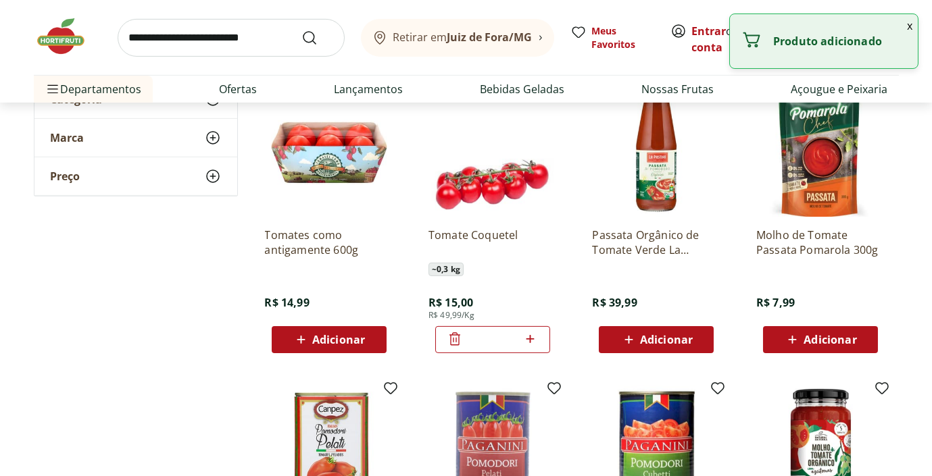
click at [532, 339] on icon at bounding box center [530, 339] width 17 height 16
type input "*"
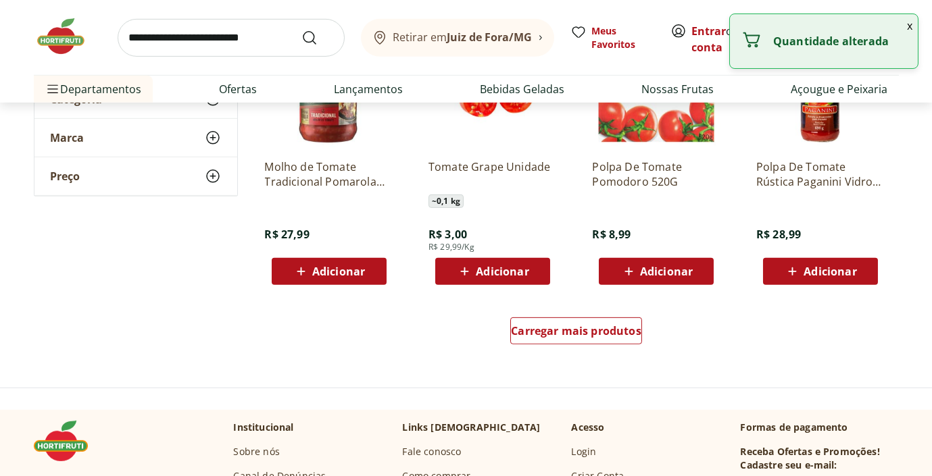
scroll to position [2635, 0]
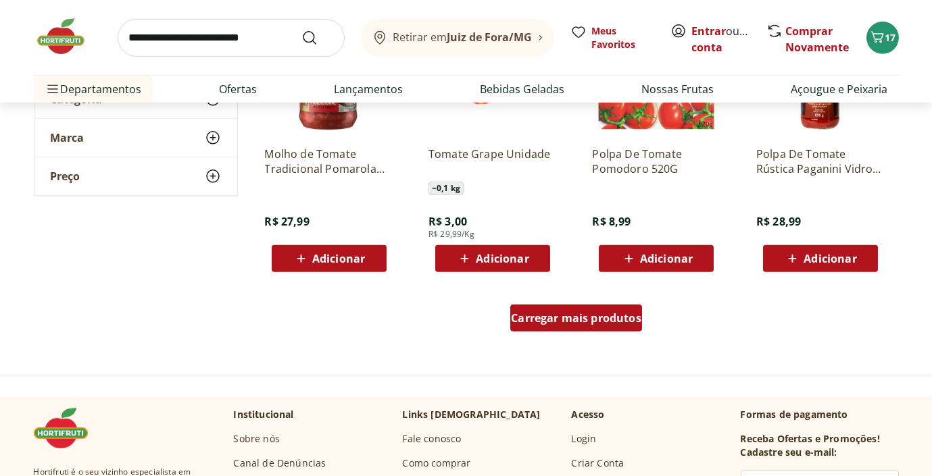
click at [541, 308] on div "Carregar mais produtos" at bounding box center [576, 318] width 132 height 27
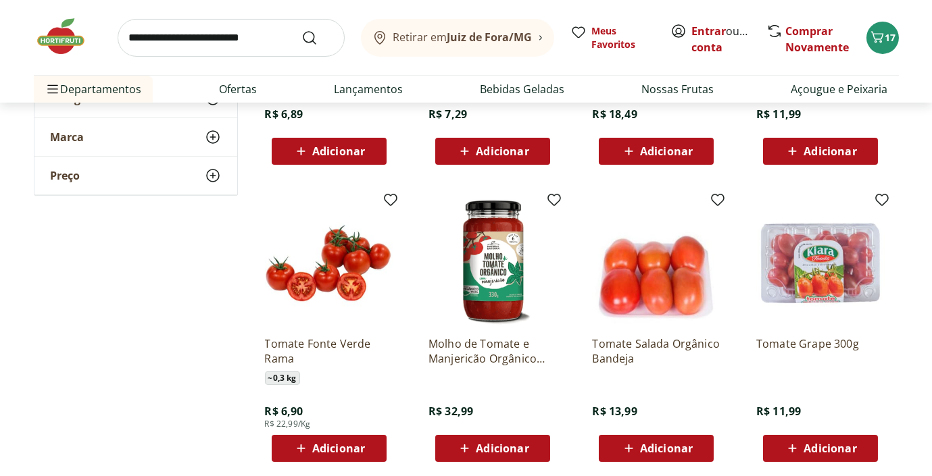
scroll to position [1351, 0]
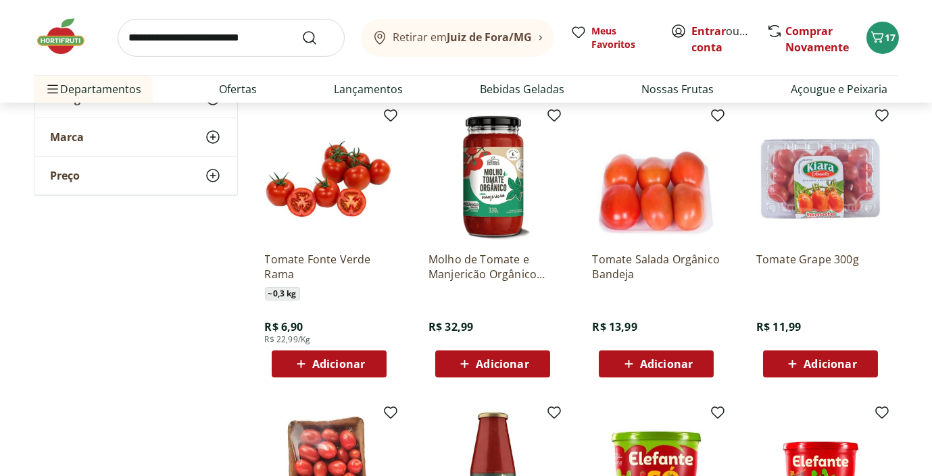
click at [325, 361] on span "Adicionar" at bounding box center [338, 364] width 53 height 11
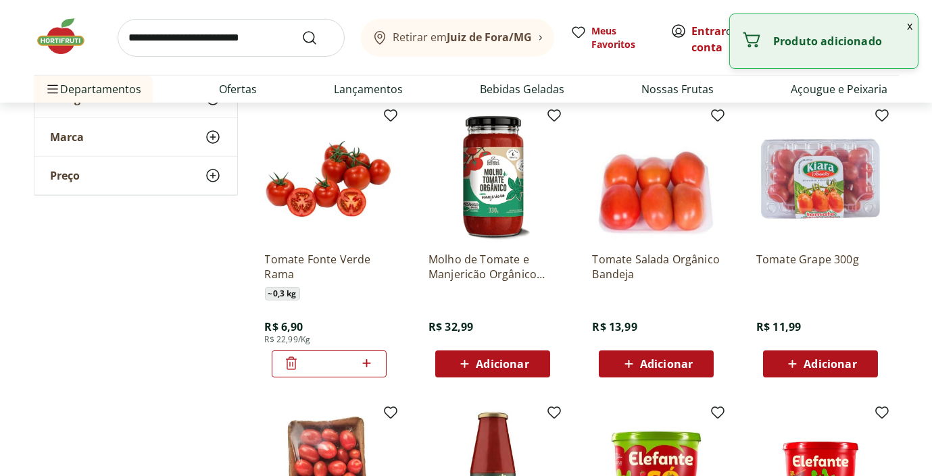
click at [368, 364] on icon at bounding box center [366, 363] width 17 height 16
type input "*"
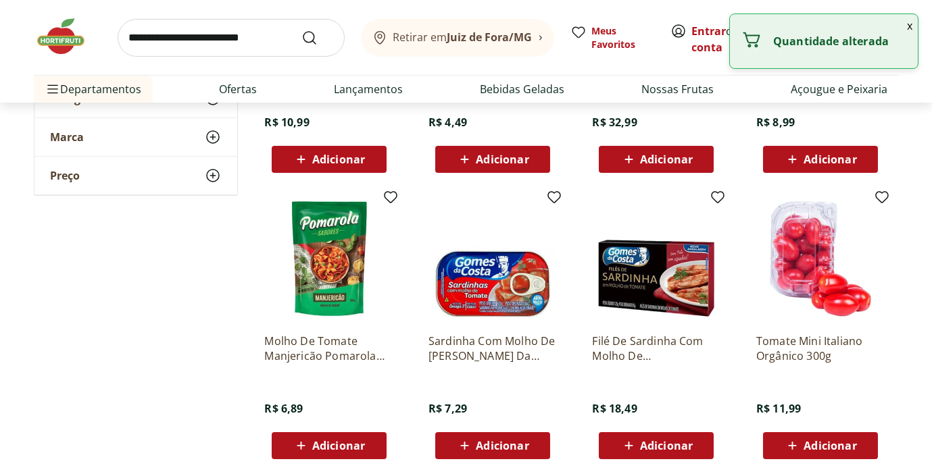
scroll to position [946, 0]
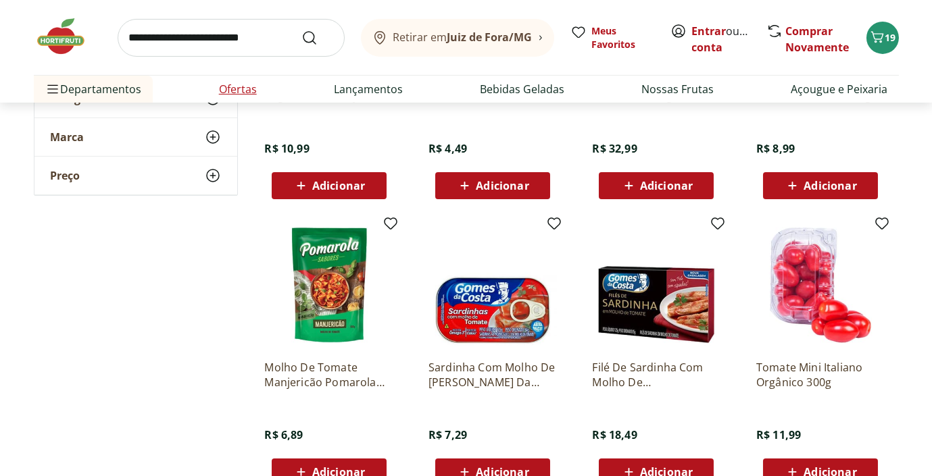
click at [241, 88] on link "Ofertas" at bounding box center [238, 89] width 38 height 16
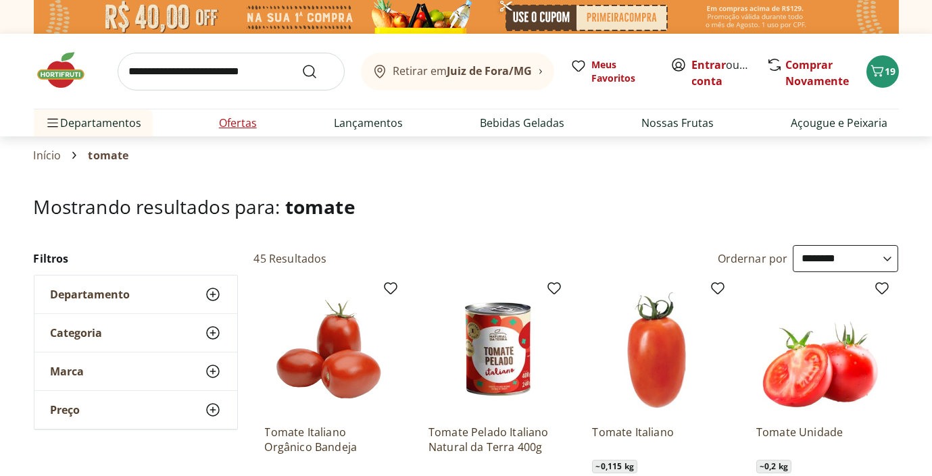
select select "**********"
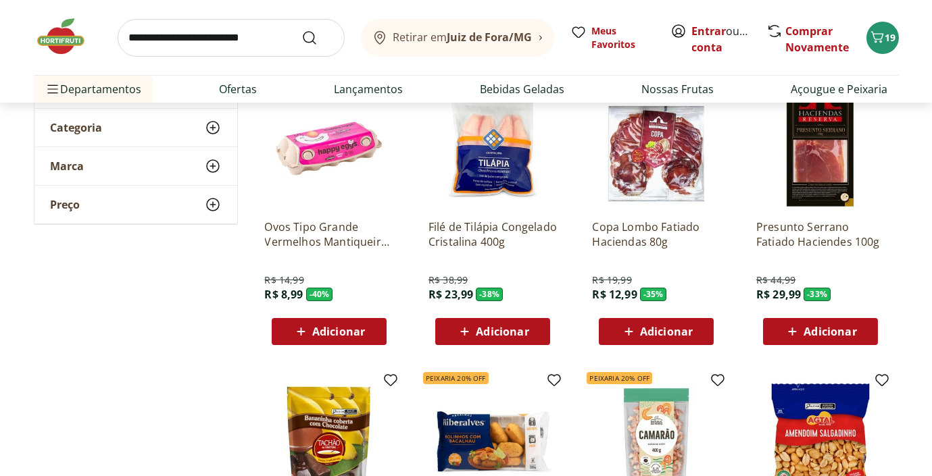
scroll to position [202, 0]
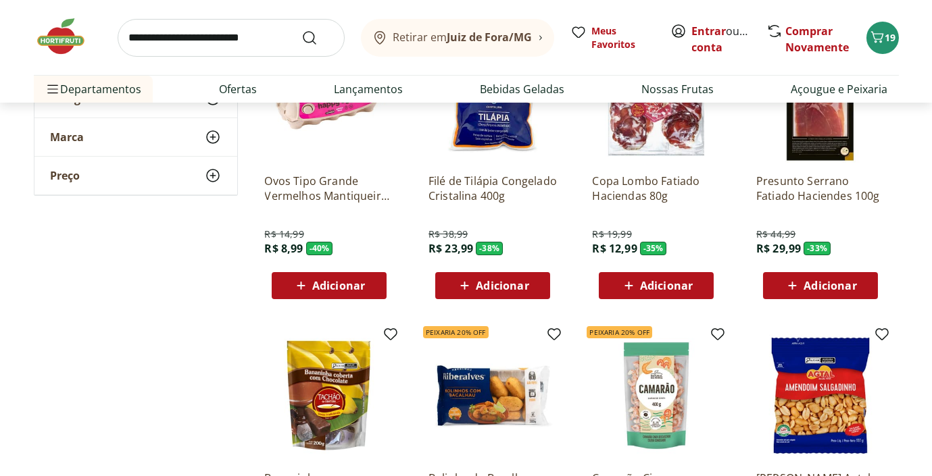
click at [522, 285] on span "Adicionar" at bounding box center [502, 285] width 53 height 11
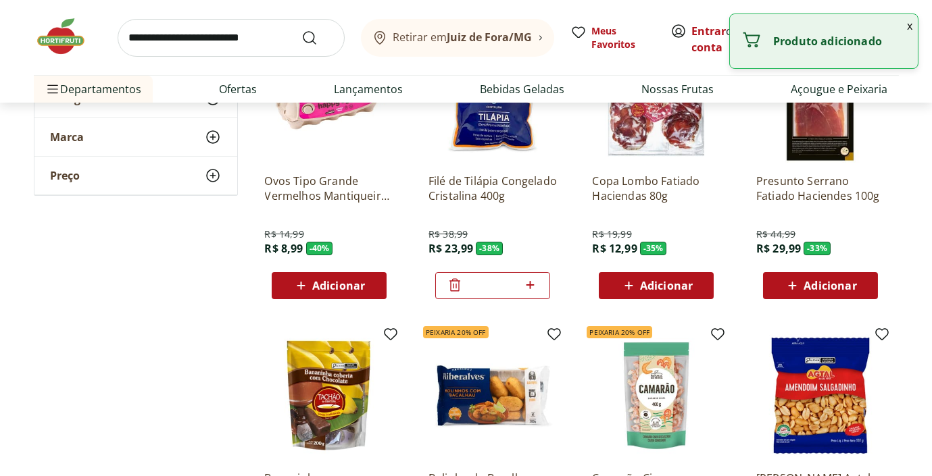
click at [533, 286] on icon at bounding box center [530, 285] width 17 height 16
type input "*"
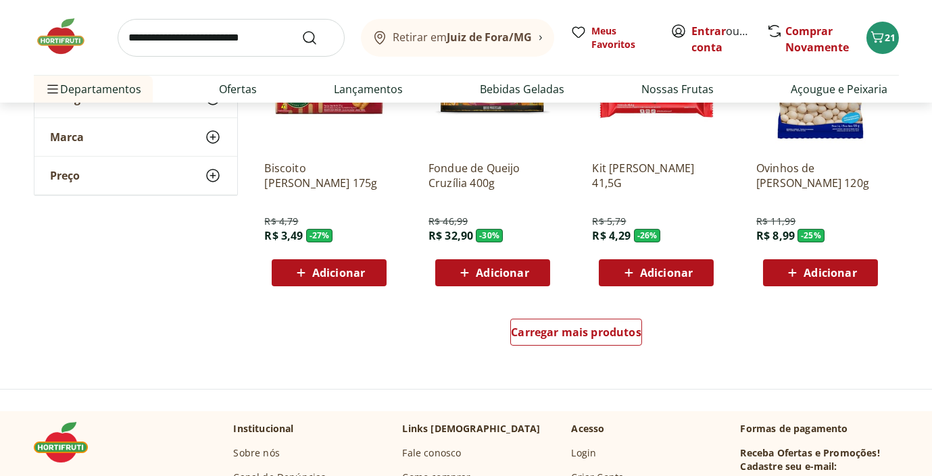
scroll to position [811, 0]
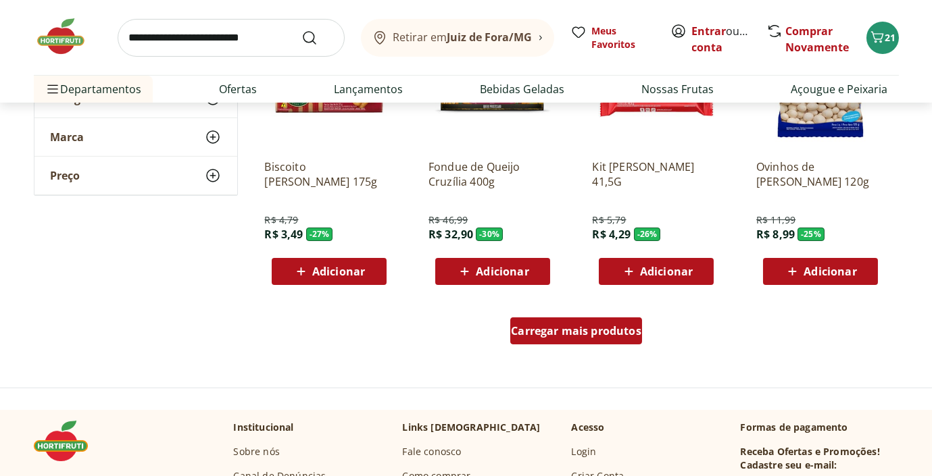
click at [557, 338] on div "Carregar mais produtos" at bounding box center [576, 331] width 132 height 27
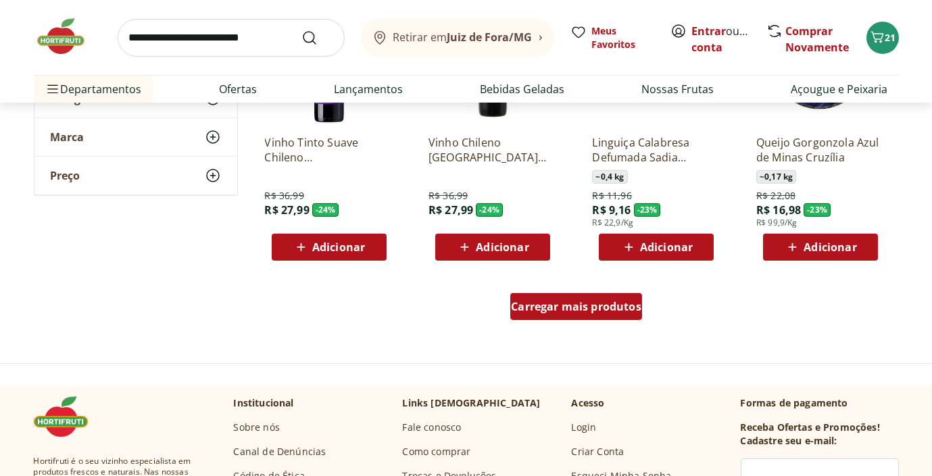
scroll to position [1824, 0]
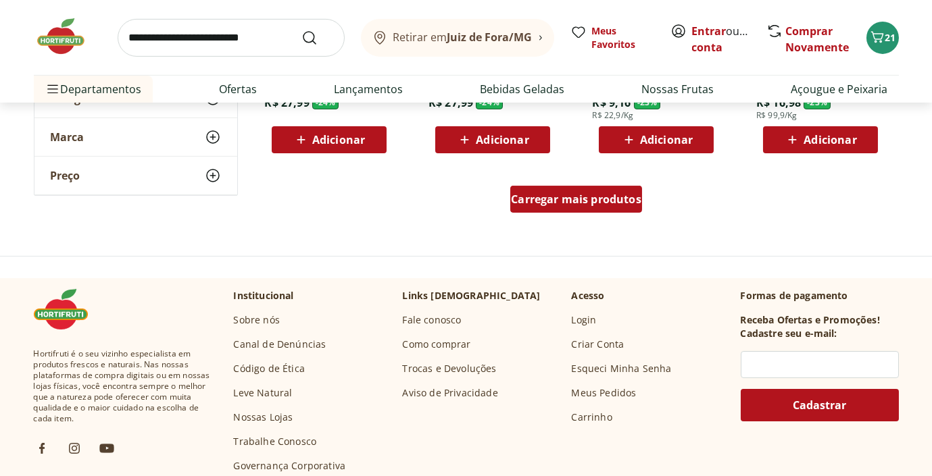
click at [568, 199] on span "Carregar mais produtos" at bounding box center [576, 199] width 130 height 11
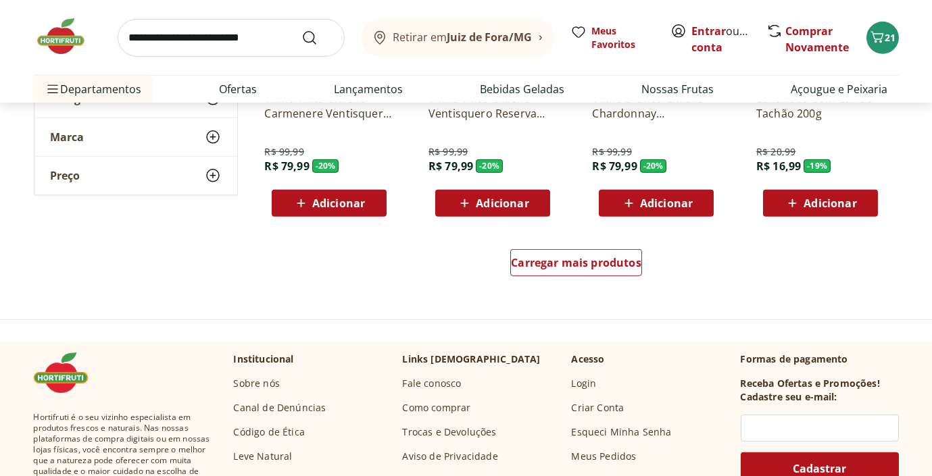
scroll to position [2703, 0]
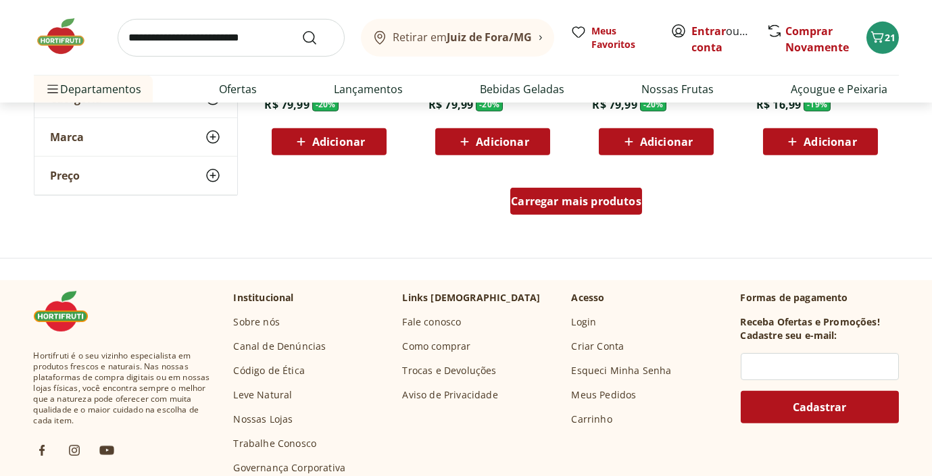
click at [589, 204] on span "Carregar mais produtos" at bounding box center [576, 201] width 130 height 11
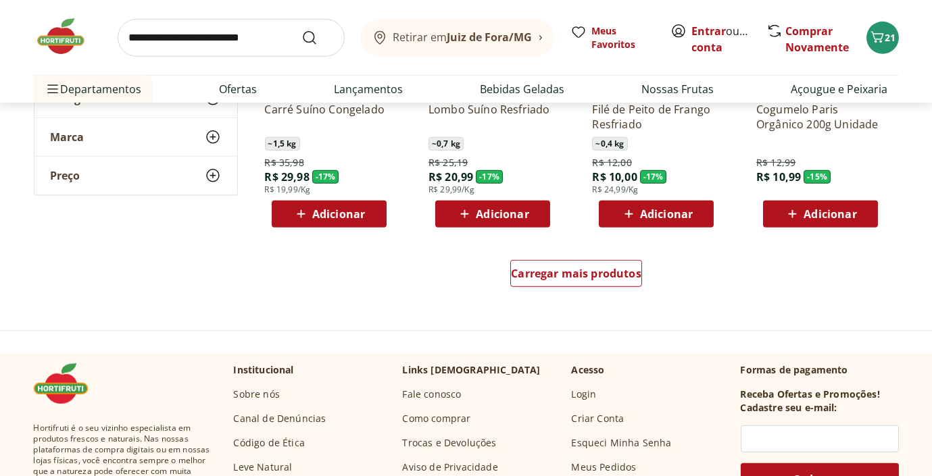
scroll to position [3513, 0]
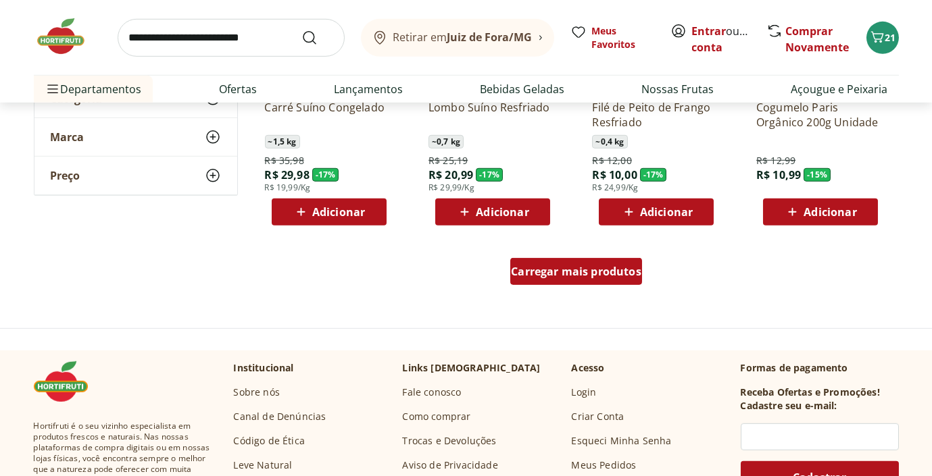
click at [570, 271] on span "Carregar mais produtos" at bounding box center [576, 271] width 130 height 11
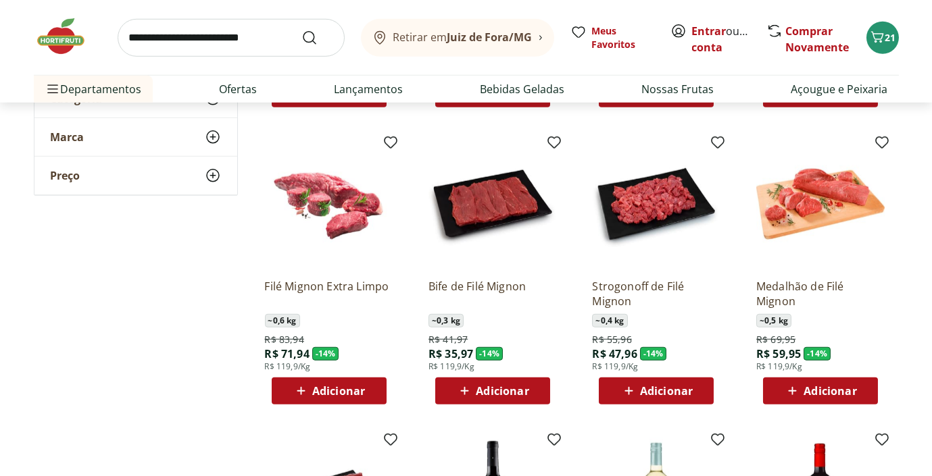
scroll to position [3986, 0]
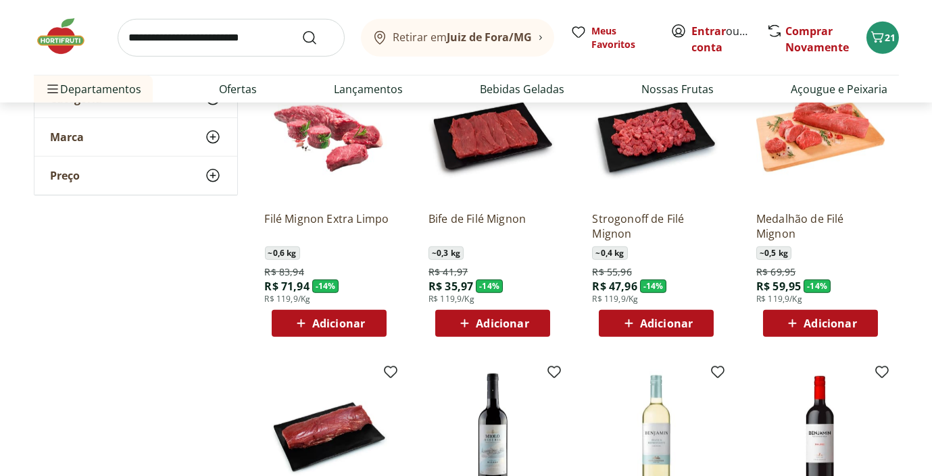
click at [503, 322] on span "Adicionar" at bounding box center [502, 323] width 53 height 11
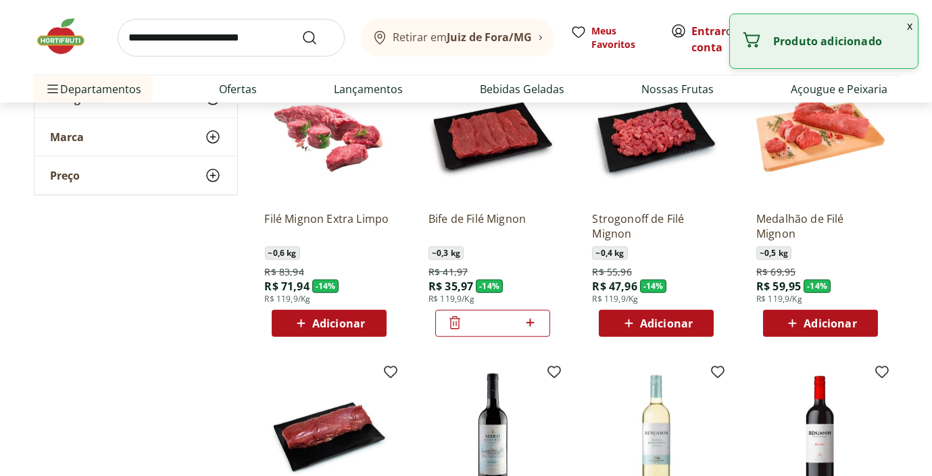
click at [534, 322] on icon at bounding box center [530, 323] width 17 height 16
type input "*"
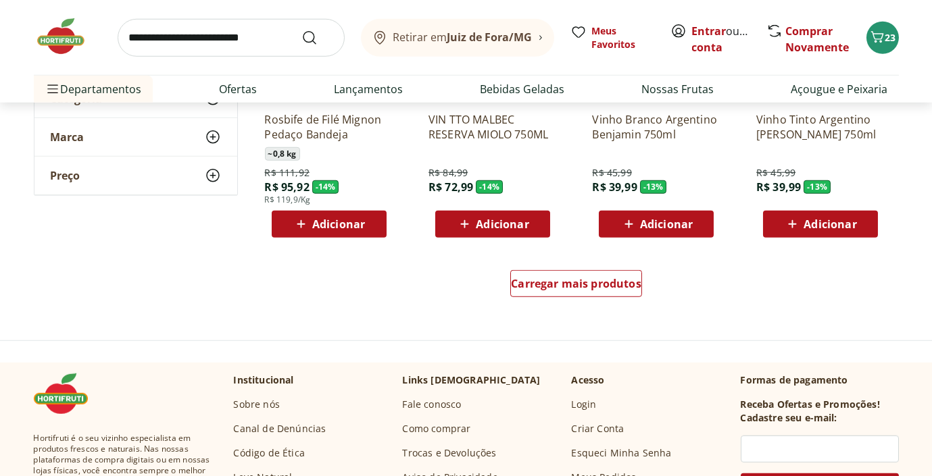
scroll to position [4392, 0]
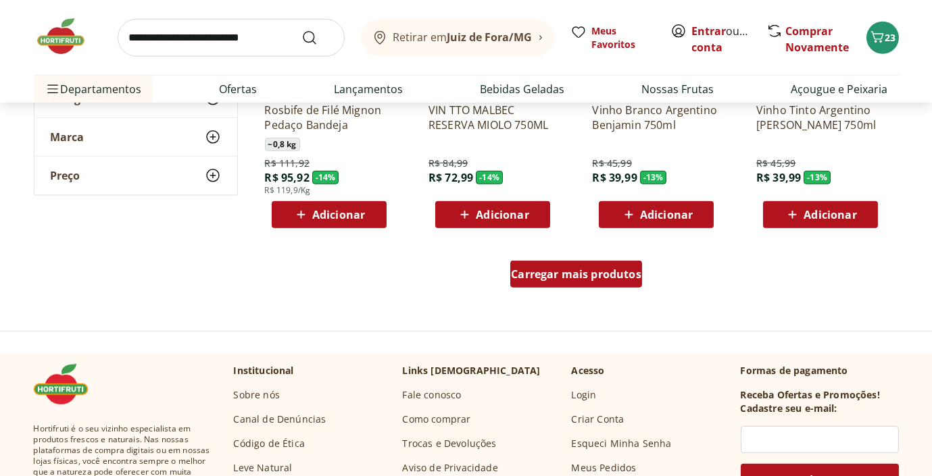
click at [543, 269] on span "Carregar mais produtos" at bounding box center [576, 274] width 130 height 11
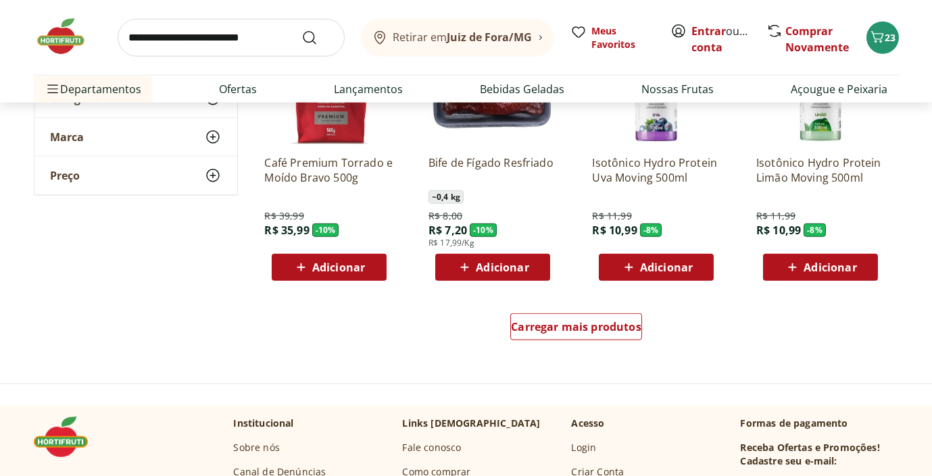
scroll to position [5269, 0]
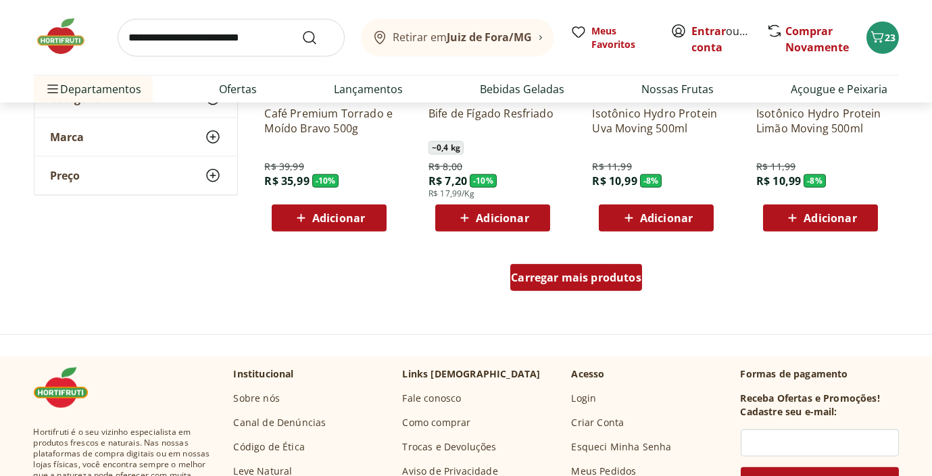
click at [553, 284] on div "Carregar mais produtos" at bounding box center [576, 277] width 132 height 27
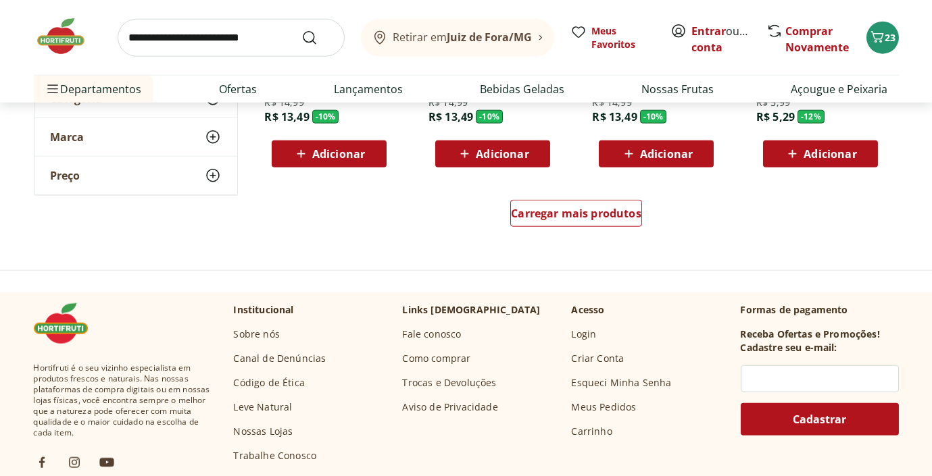
scroll to position [6216, 0]
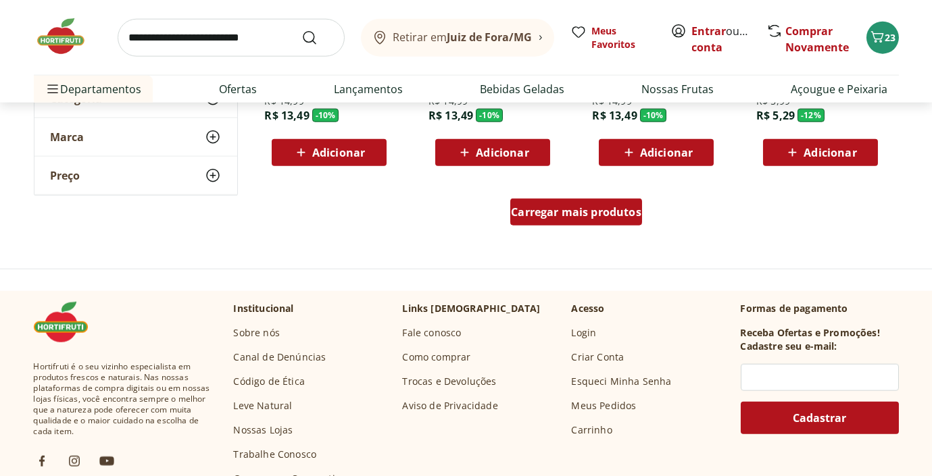
click at [567, 197] on div "Carregar mais produtos" at bounding box center [576, 214] width 655 height 65
click at [567, 214] on span "Carregar mais produtos" at bounding box center [576, 212] width 130 height 11
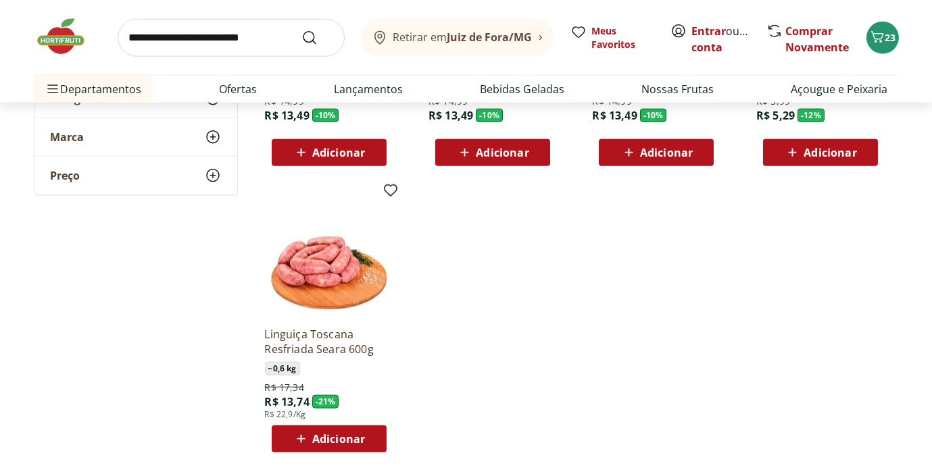
click at [70, 36] on img at bounding box center [68, 36] width 68 height 41
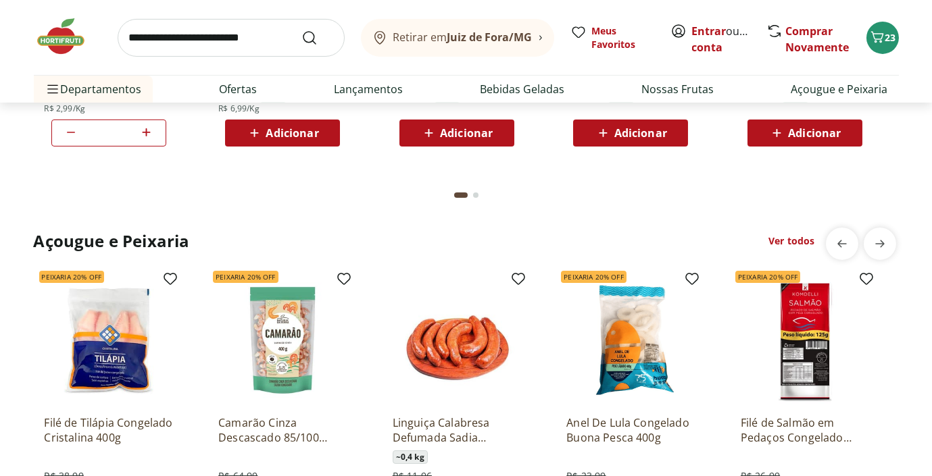
scroll to position [1419, 0]
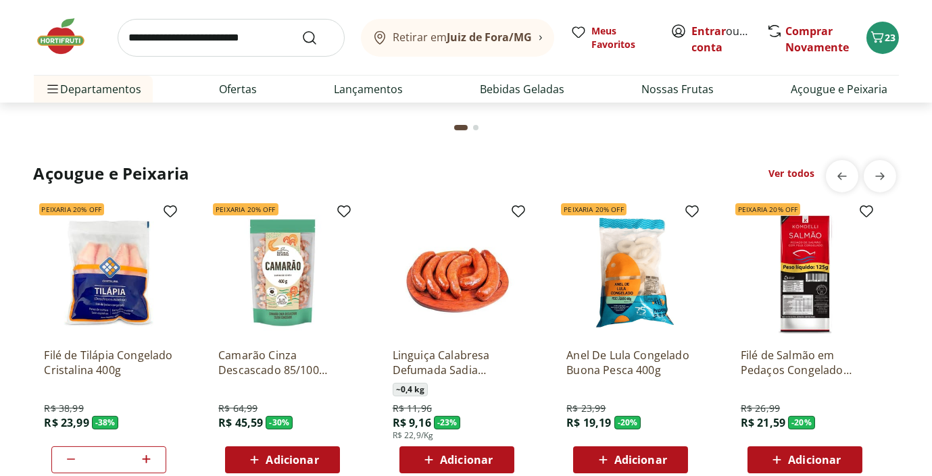
click at [799, 306] on img at bounding box center [805, 273] width 128 height 128
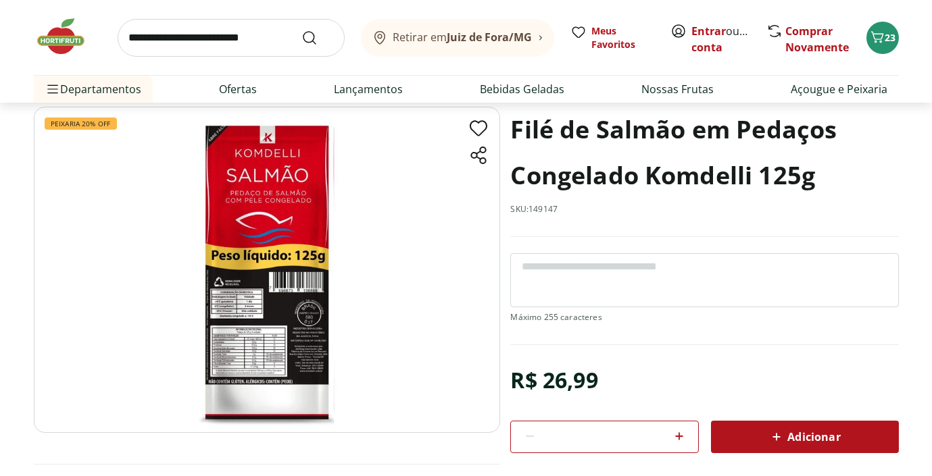
scroll to position [68, 0]
click at [788, 432] on span "Adicionar" at bounding box center [804, 437] width 72 height 16
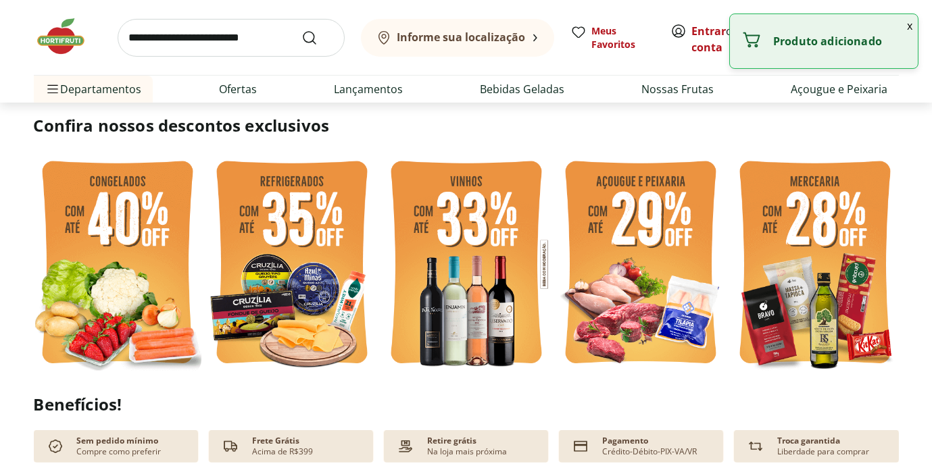
type input "*"
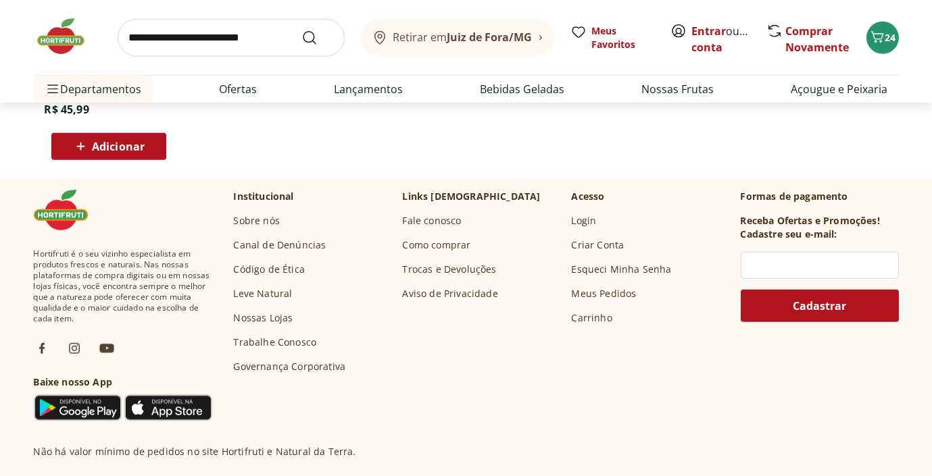
scroll to position [4865, 0]
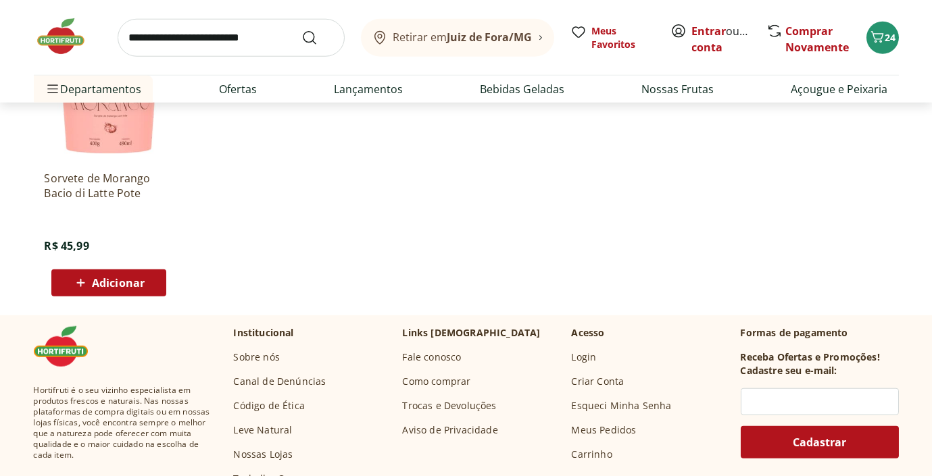
click at [189, 39] on input "search" at bounding box center [231, 38] width 227 height 38
type input "******"
click at [301, 30] on button "Submit Search" at bounding box center [317, 38] width 32 height 16
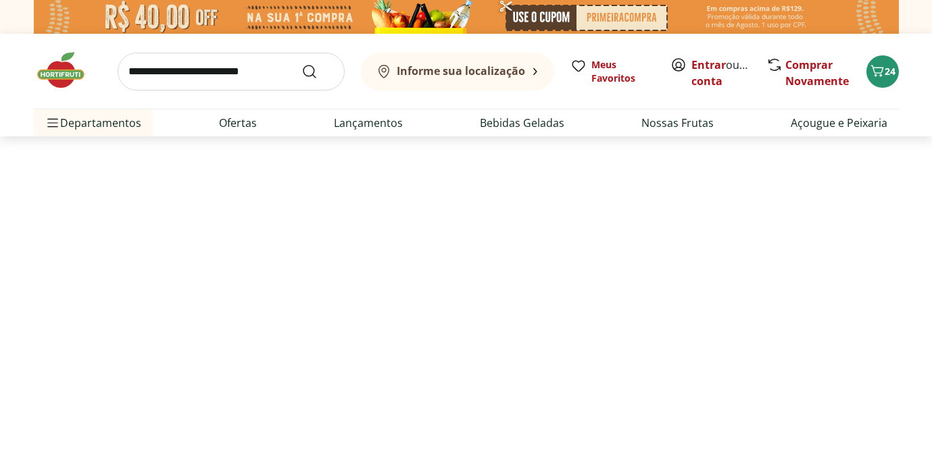
select select "**********"
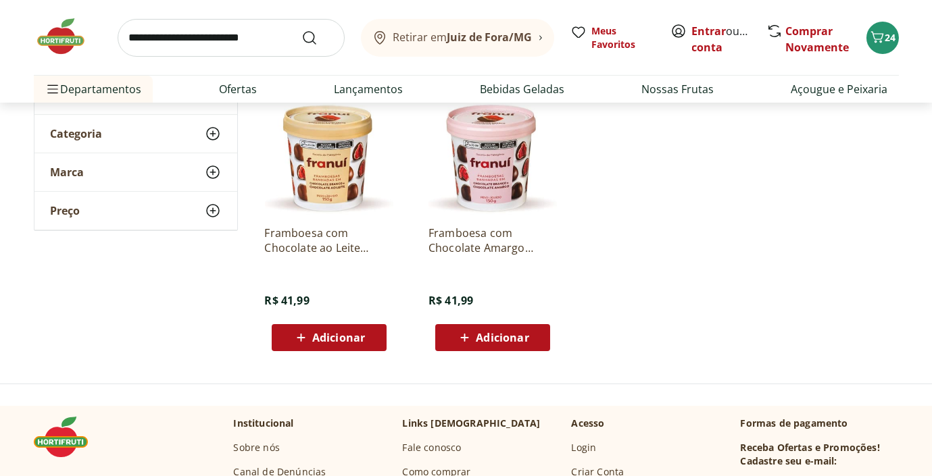
scroll to position [202, 0]
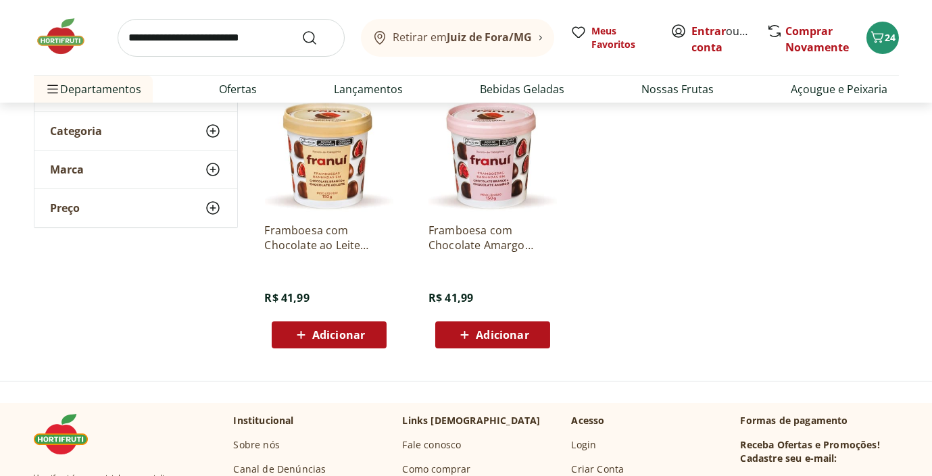
click at [324, 333] on span "Adicionar" at bounding box center [338, 335] width 53 height 11
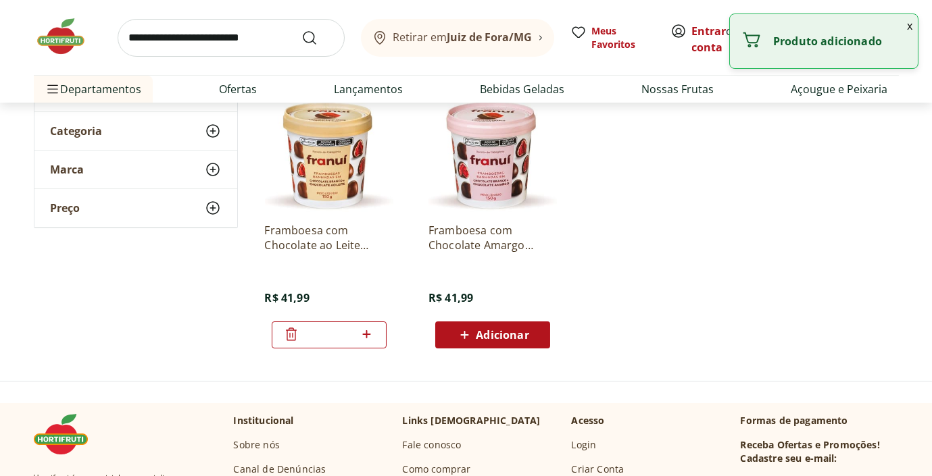
click at [491, 332] on span "Adicionar" at bounding box center [502, 335] width 53 height 11
click at [68, 41] on img at bounding box center [68, 36] width 68 height 41
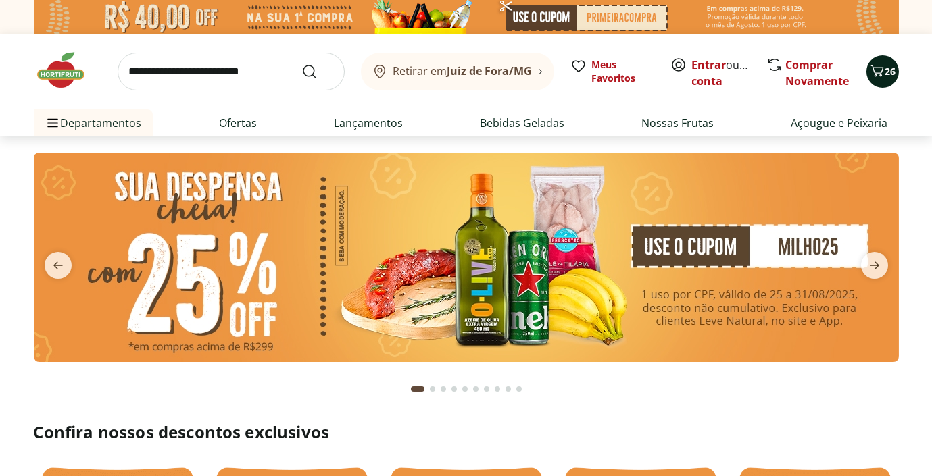
click at [877, 70] on icon "Carrinho" at bounding box center [877, 71] width 16 height 16
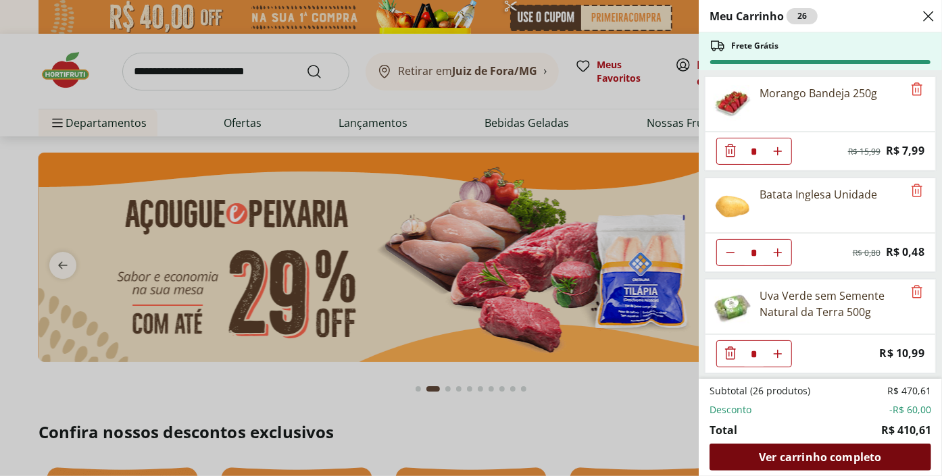
click at [803, 463] on span "Ver carrinho completo" at bounding box center [820, 457] width 122 height 11
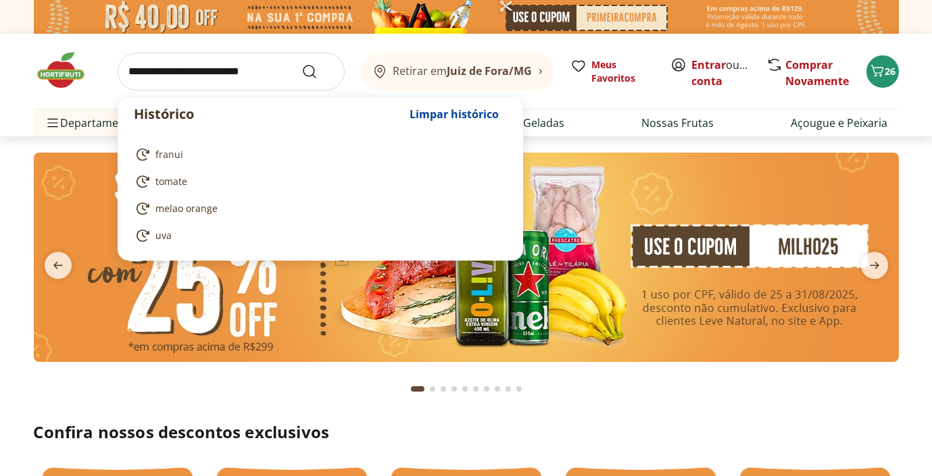
click at [210, 78] on input "search" at bounding box center [231, 72] width 227 height 38
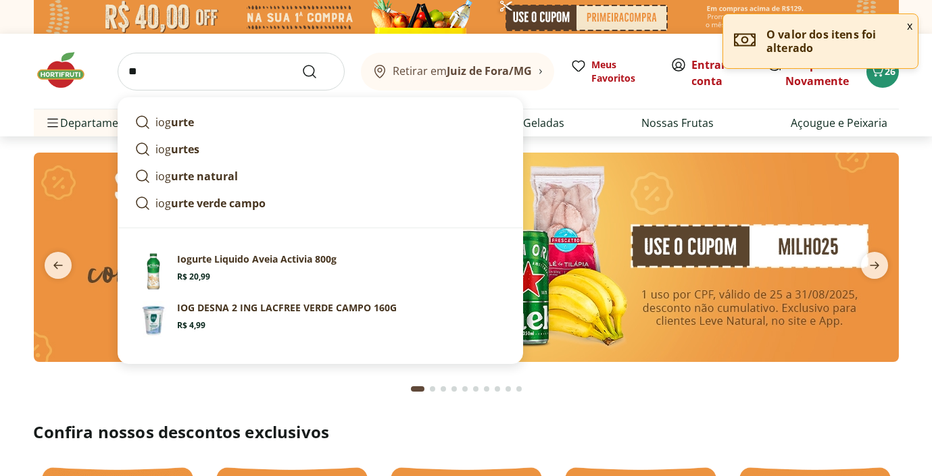
type input "*"
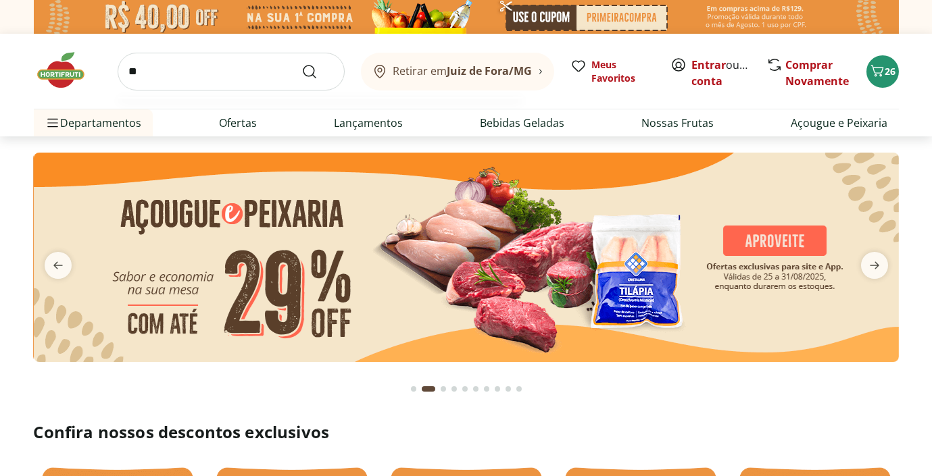
type input "***"
type input "*"
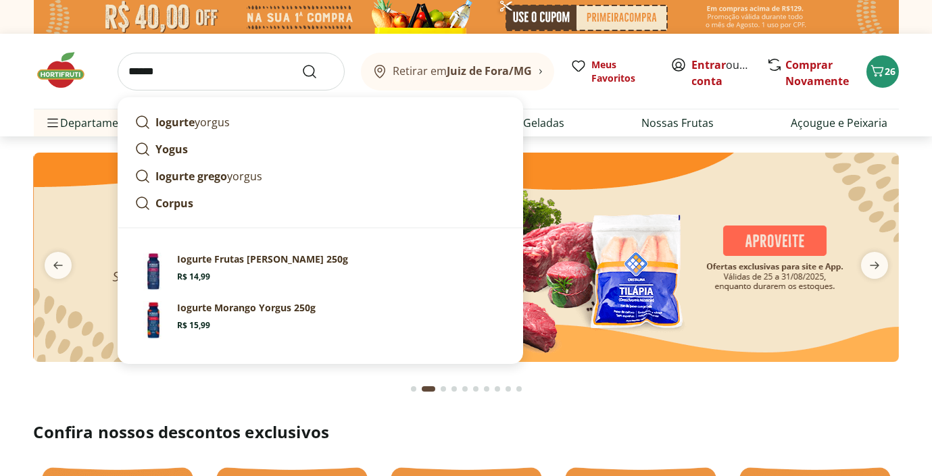
type input "******"
click at [301, 64] on button "Submit Search" at bounding box center [317, 72] width 32 height 16
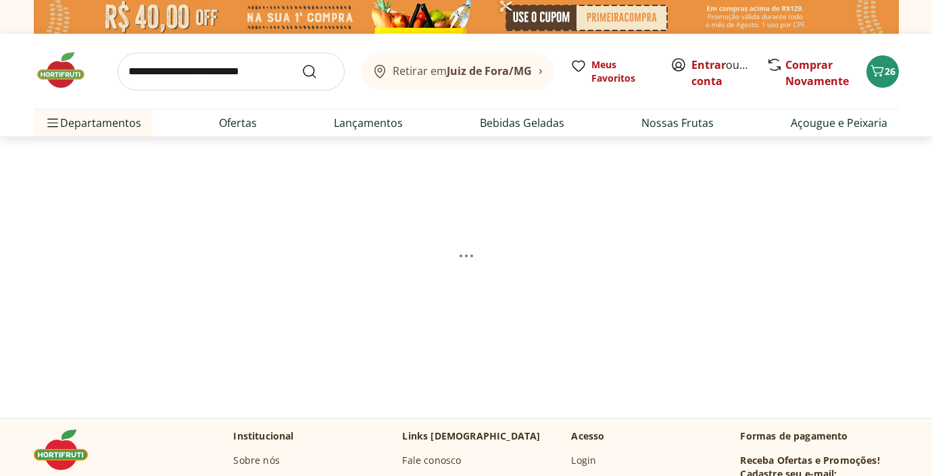
select select "**********"
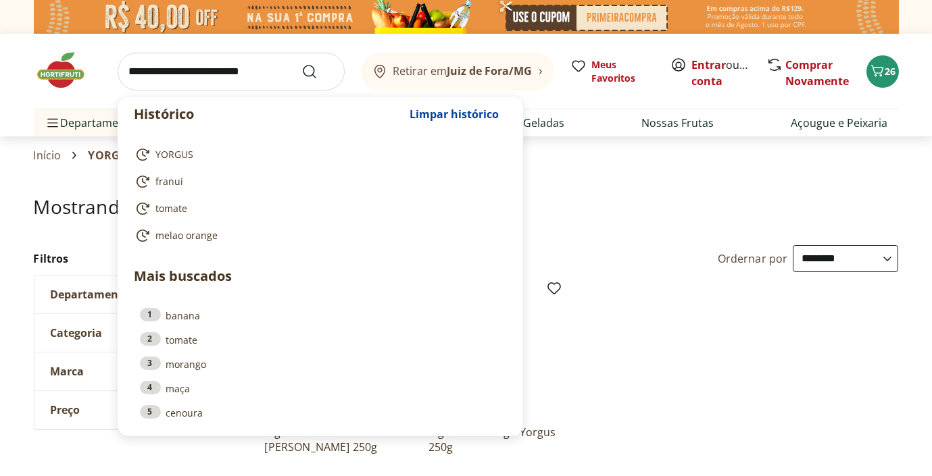
click at [157, 74] on input "search" at bounding box center [231, 72] width 227 height 38
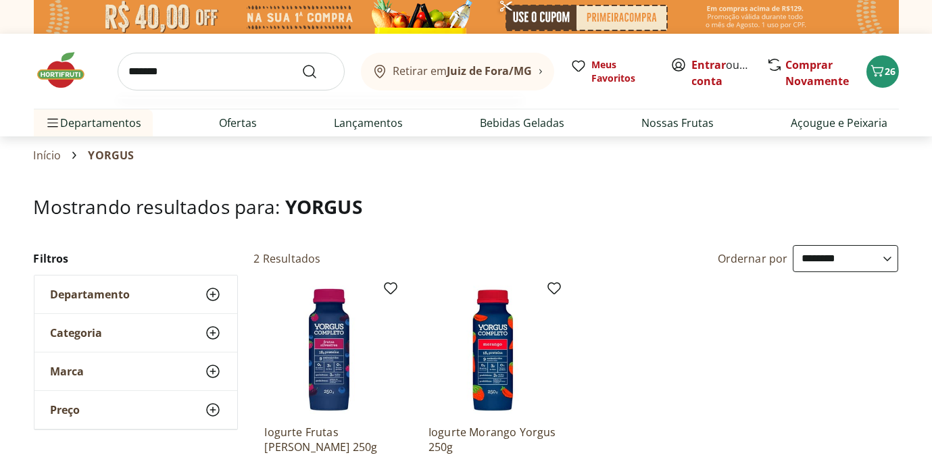
type input "*******"
click at [301, 64] on button "Submit Search" at bounding box center [317, 72] width 32 height 16
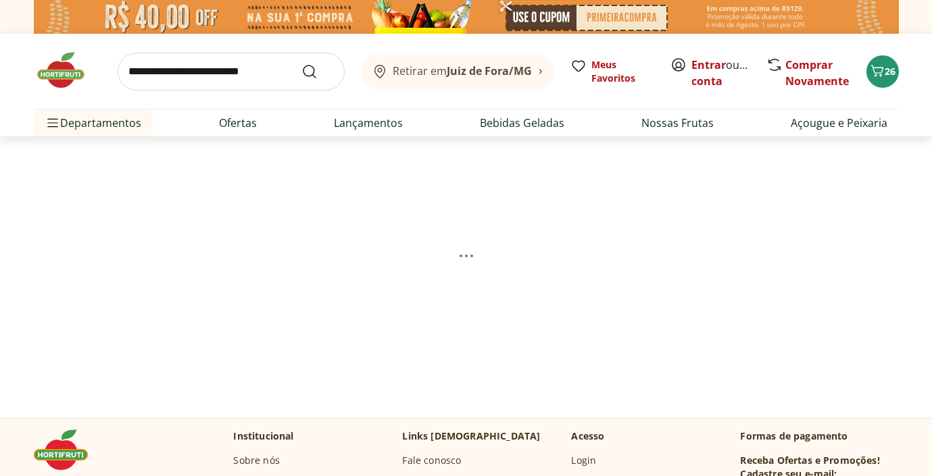
select select "**********"
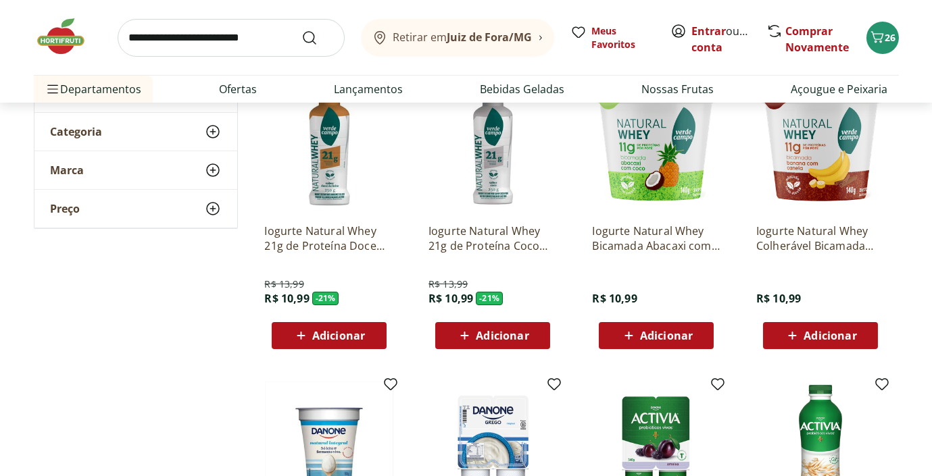
scroll to position [202, 0]
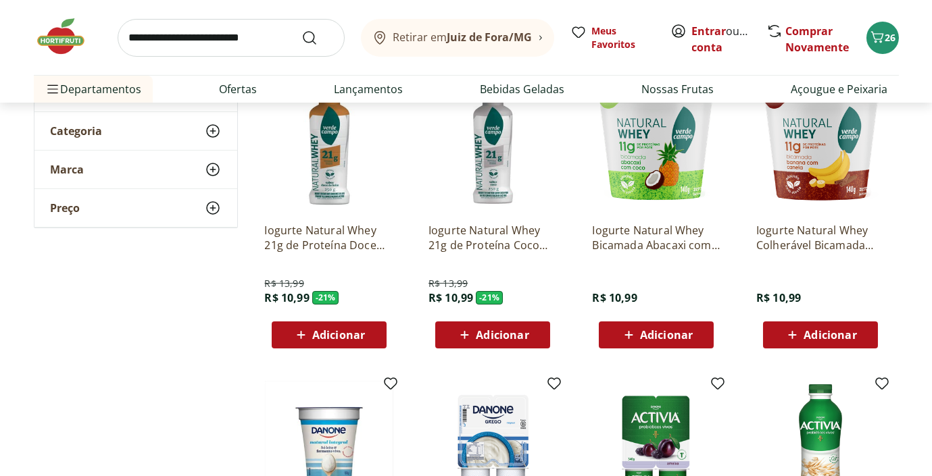
click at [843, 332] on span "Adicionar" at bounding box center [829, 335] width 53 height 11
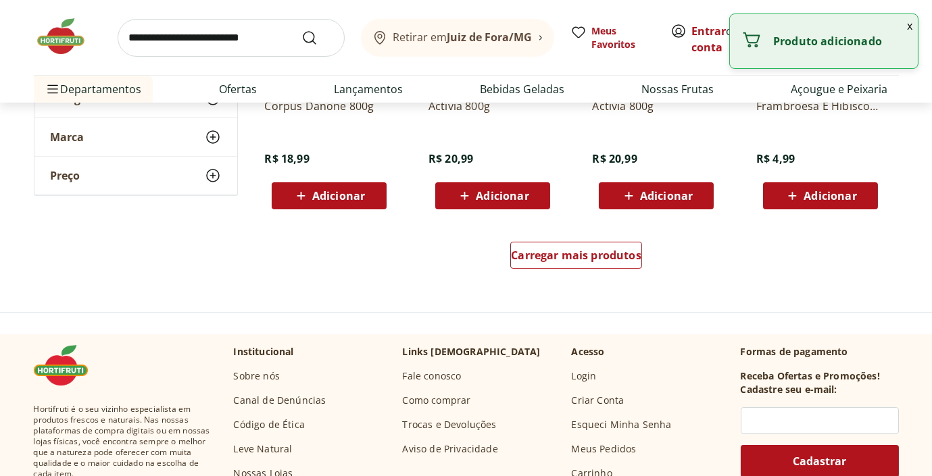
scroll to position [945, 0]
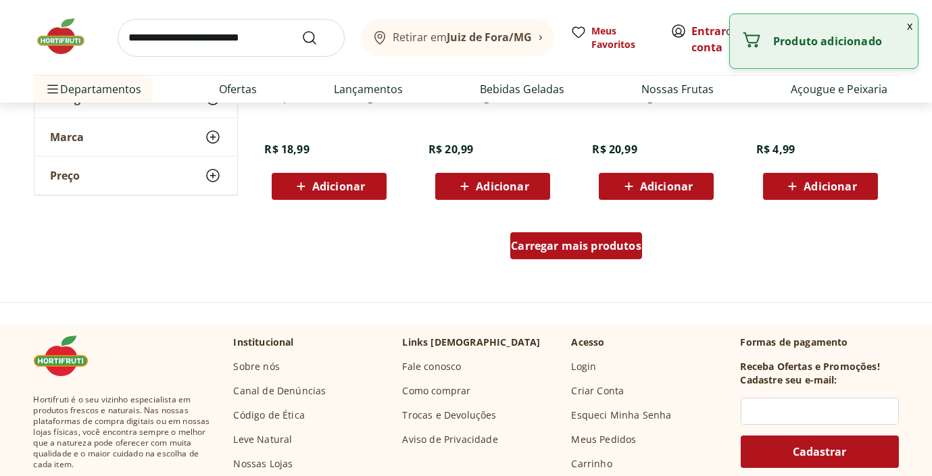
click at [561, 246] on span "Carregar mais produtos" at bounding box center [576, 246] width 130 height 11
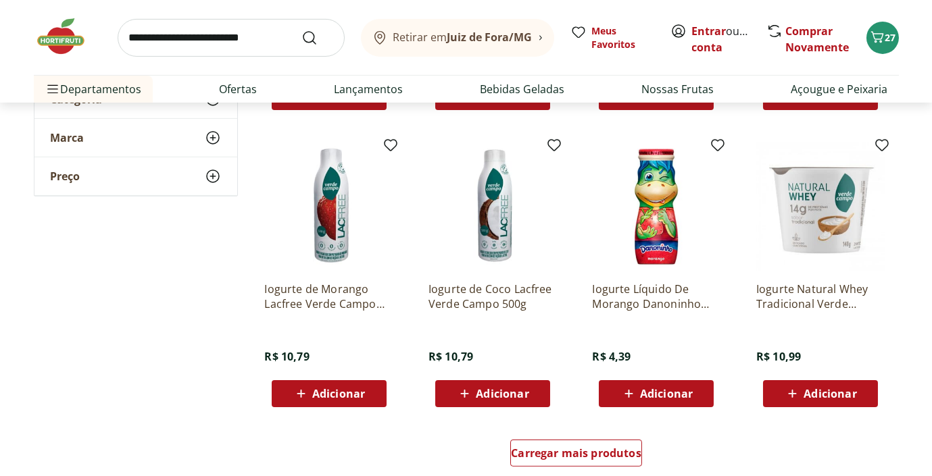
scroll to position [1622, 0]
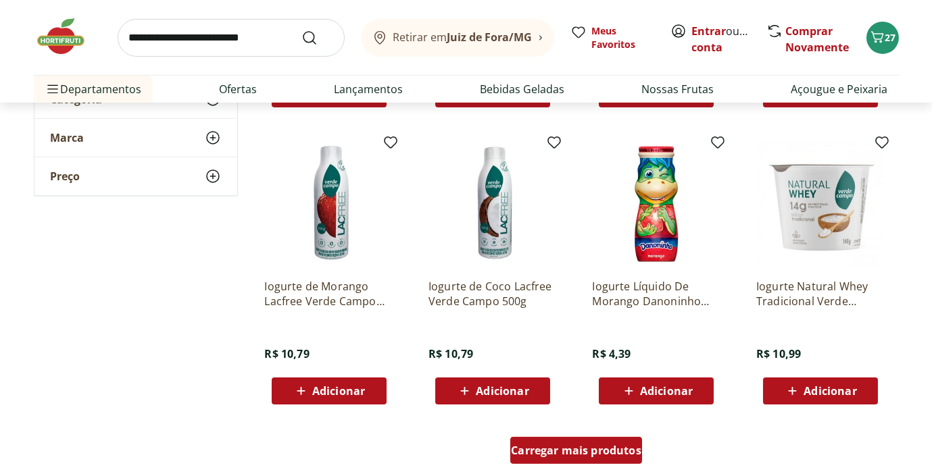
click at [557, 449] on span "Carregar mais produtos" at bounding box center [576, 450] width 130 height 11
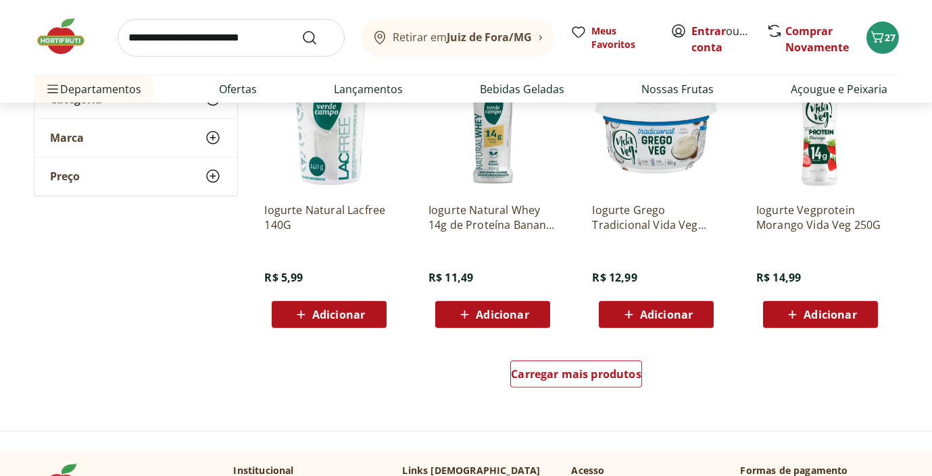
scroll to position [2634, 0]
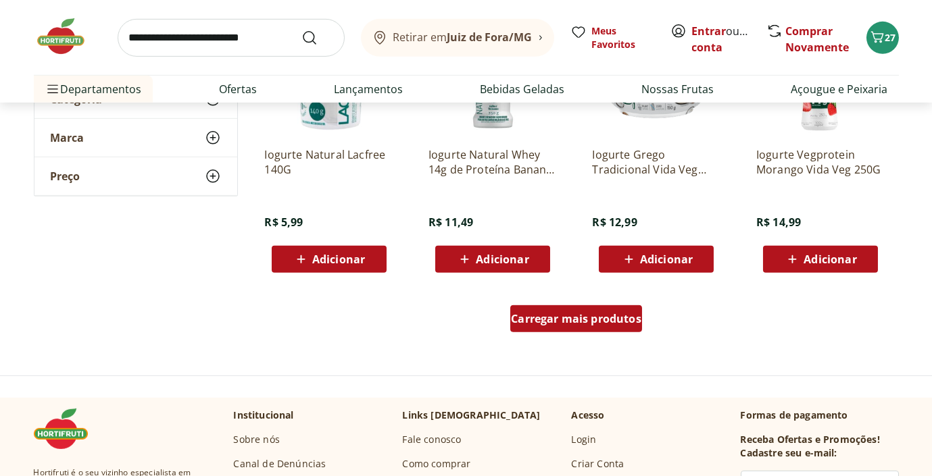
click at [625, 314] on span "Carregar mais produtos" at bounding box center [576, 319] width 130 height 11
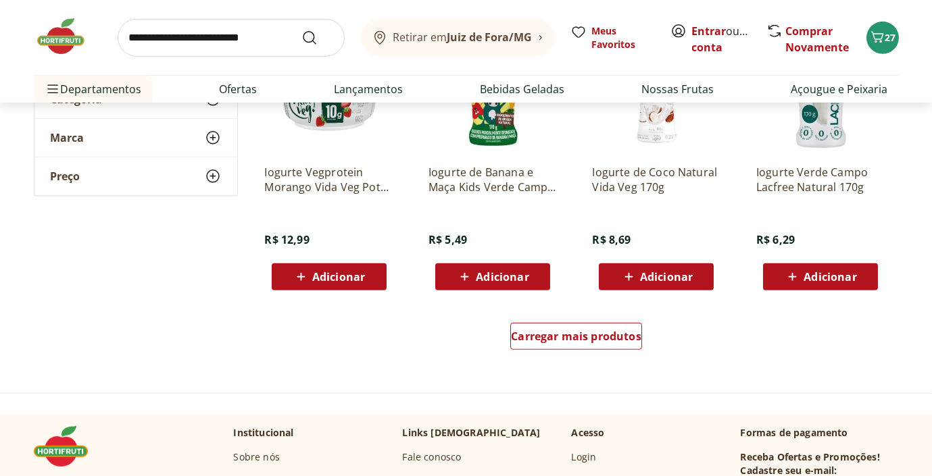
scroll to position [3513, 0]
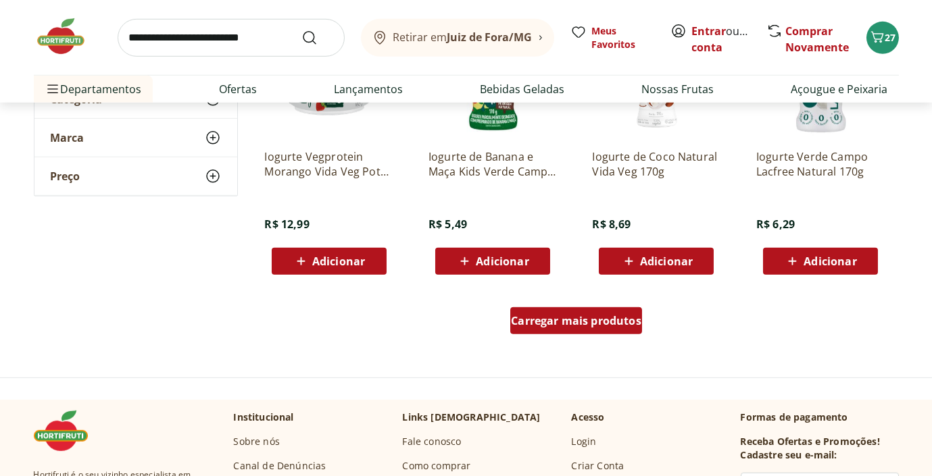
click at [568, 332] on div "Carregar mais produtos" at bounding box center [576, 320] width 132 height 27
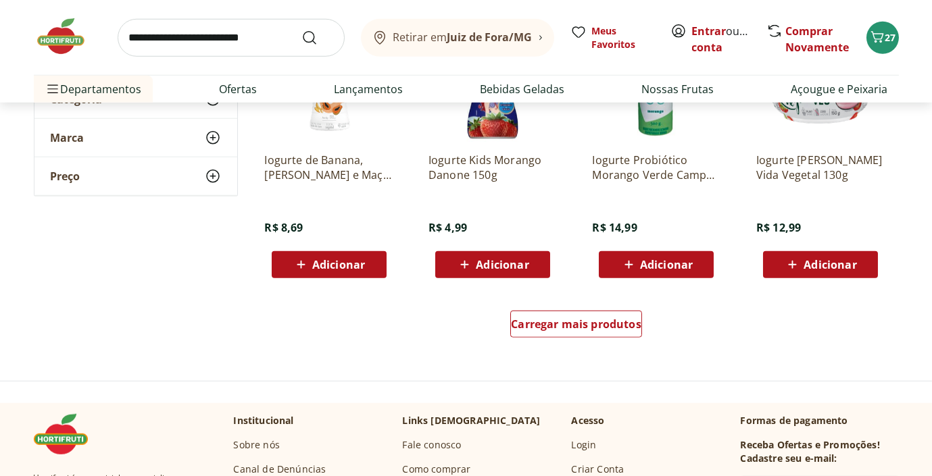
scroll to position [4392, 0]
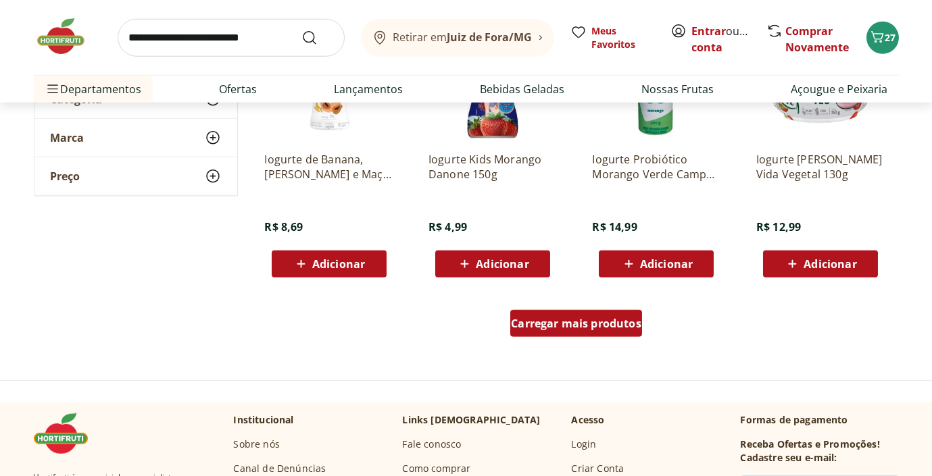
click at [572, 318] on span "Carregar mais produtos" at bounding box center [576, 323] width 130 height 11
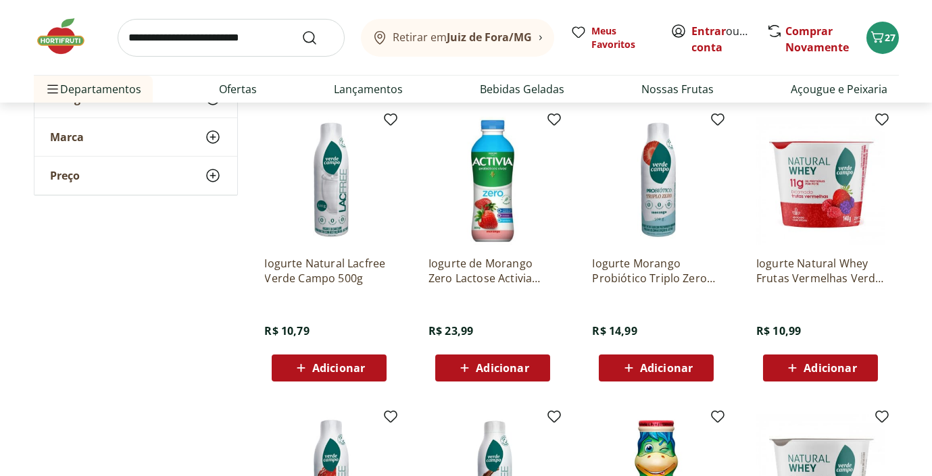
scroll to position [1351, 0]
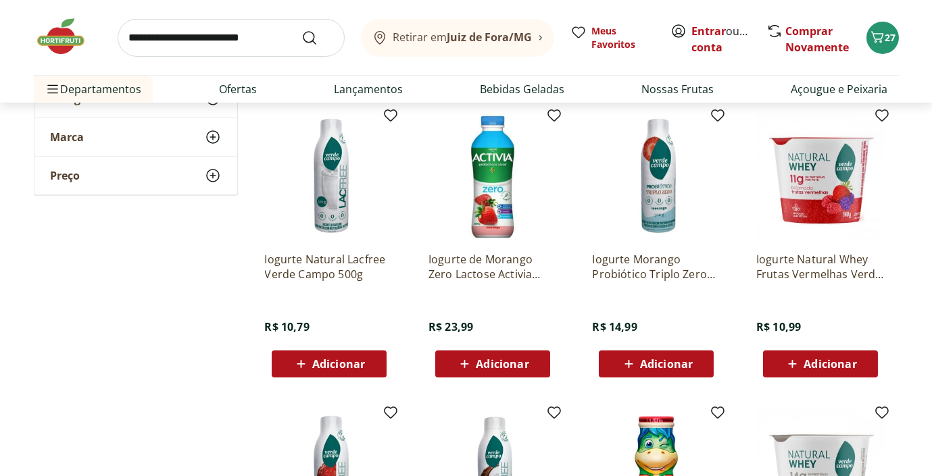
click at [816, 364] on span "Adicionar" at bounding box center [829, 364] width 53 height 11
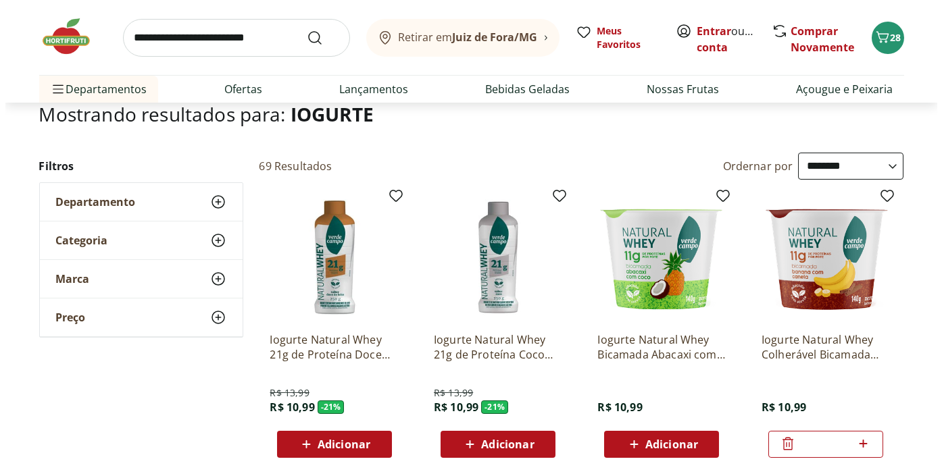
scroll to position [0, 0]
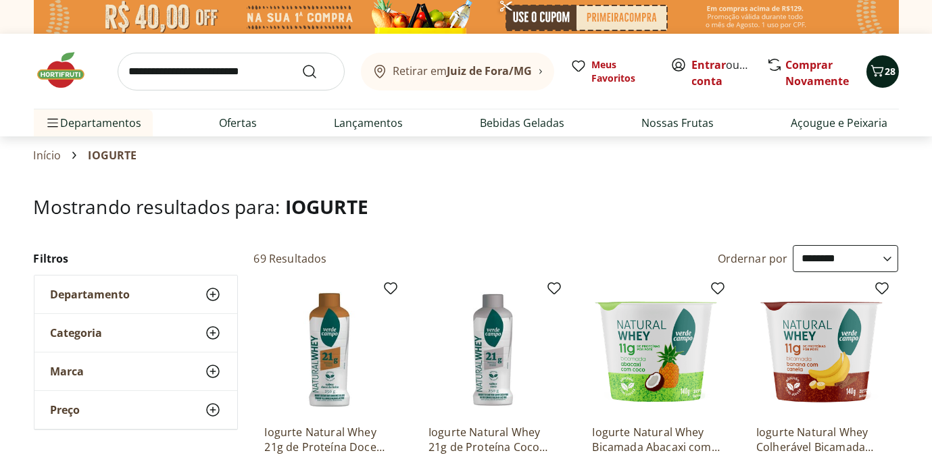
click at [884, 74] on icon "Carrinho" at bounding box center [877, 71] width 16 height 16
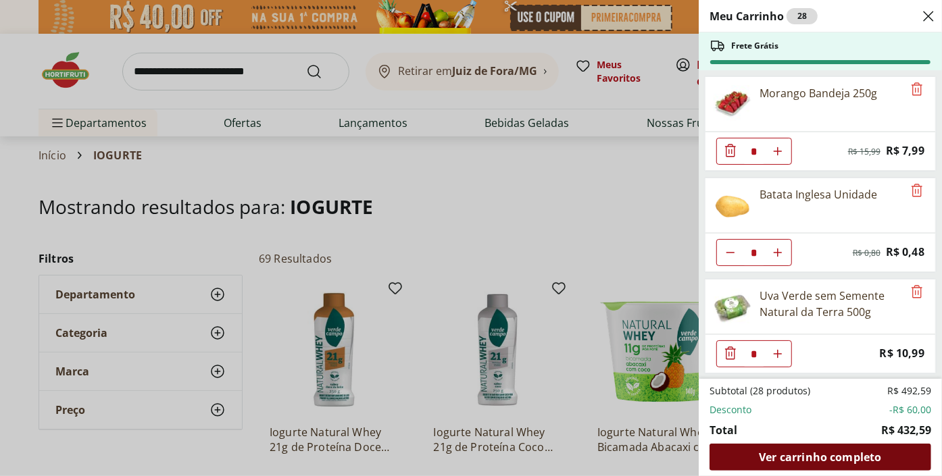
click at [776, 459] on span "Ver carrinho completo" at bounding box center [820, 457] width 122 height 11
